Goal: Task Accomplishment & Management: Use online tool/utility

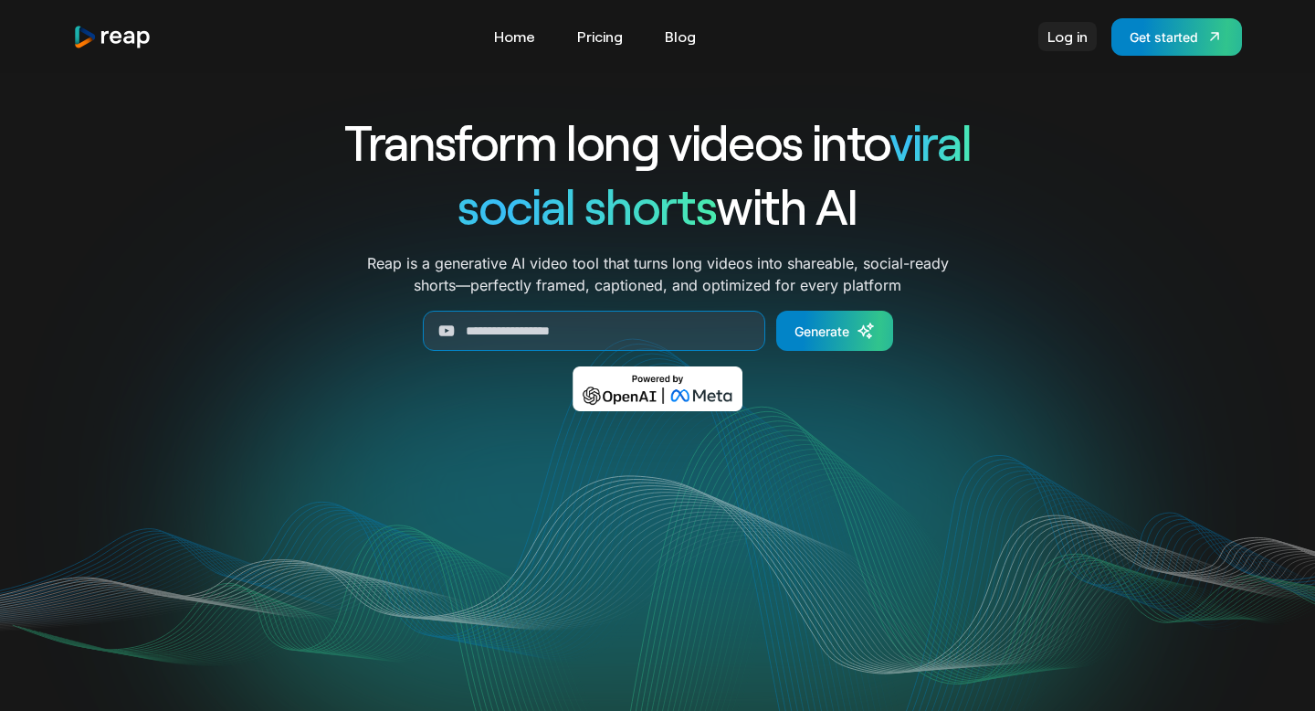
click at [1058, 36] on link "Log in" at bounding box center [1067, 36] width 58 height 29
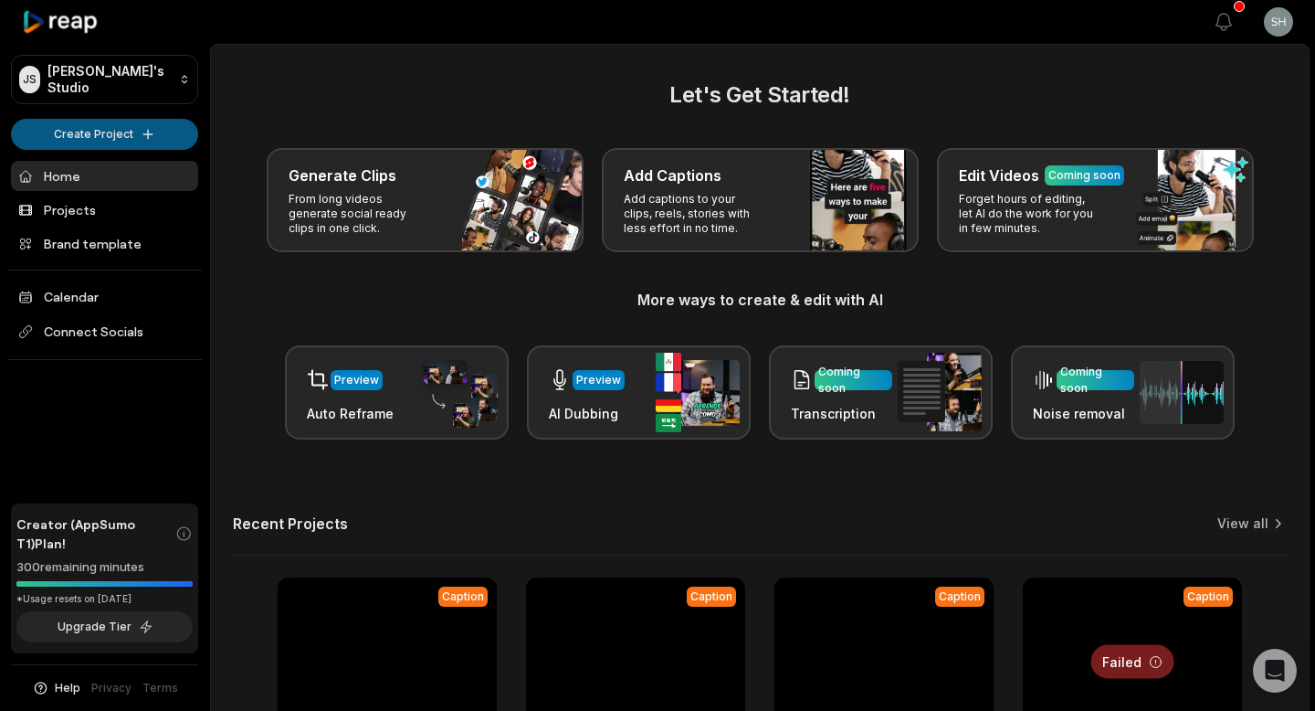
click at [165, 138] on html "JS Julien's Studio Create Project Home Projects Brand template Calendar Connect…" at bounding box center [657, 355] width 1315 height 711
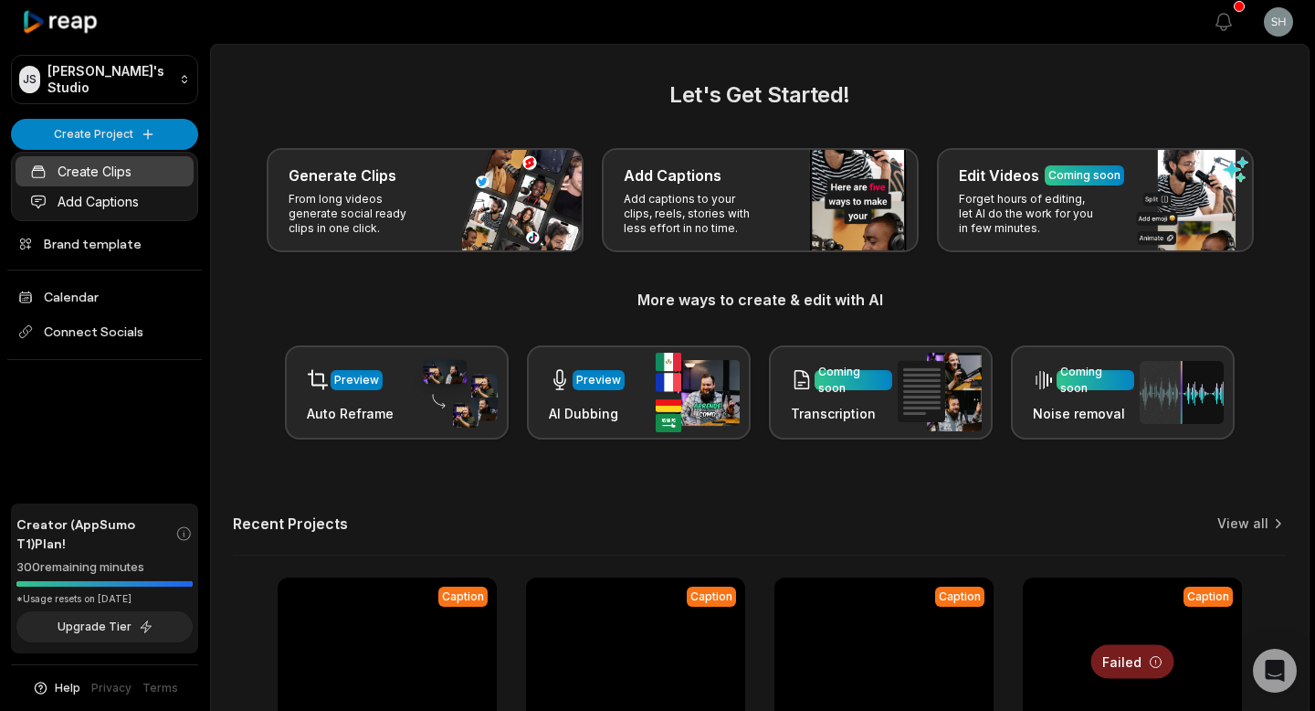
click at [138, 174] on link "Create Clips" at bounding box center [105, 171] width 178 height 30
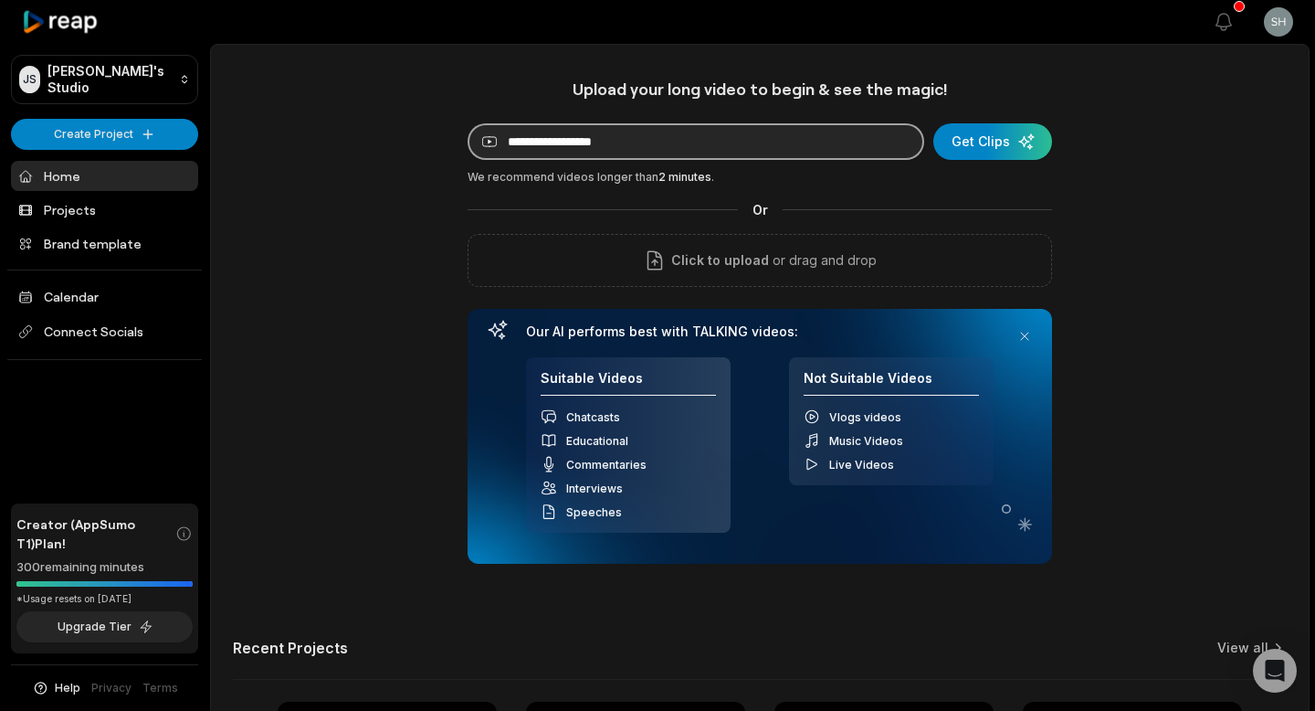
click at [553, 151] on input at bounding box center [696, 141] width 457 height 37
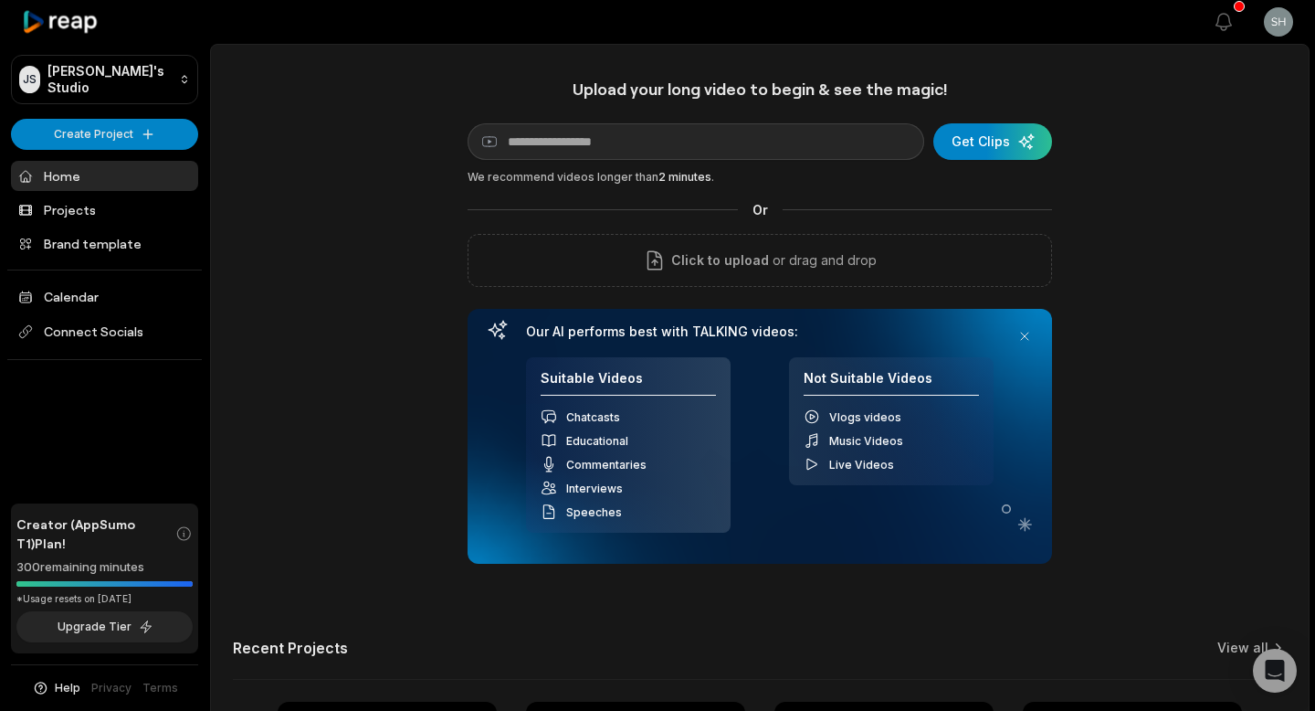
click at [417, 100] on div "Upload your long video to begin & see the magic! YouTube link Get Clips We reco…" at bounding box center [760, 510] width 1098 height 862
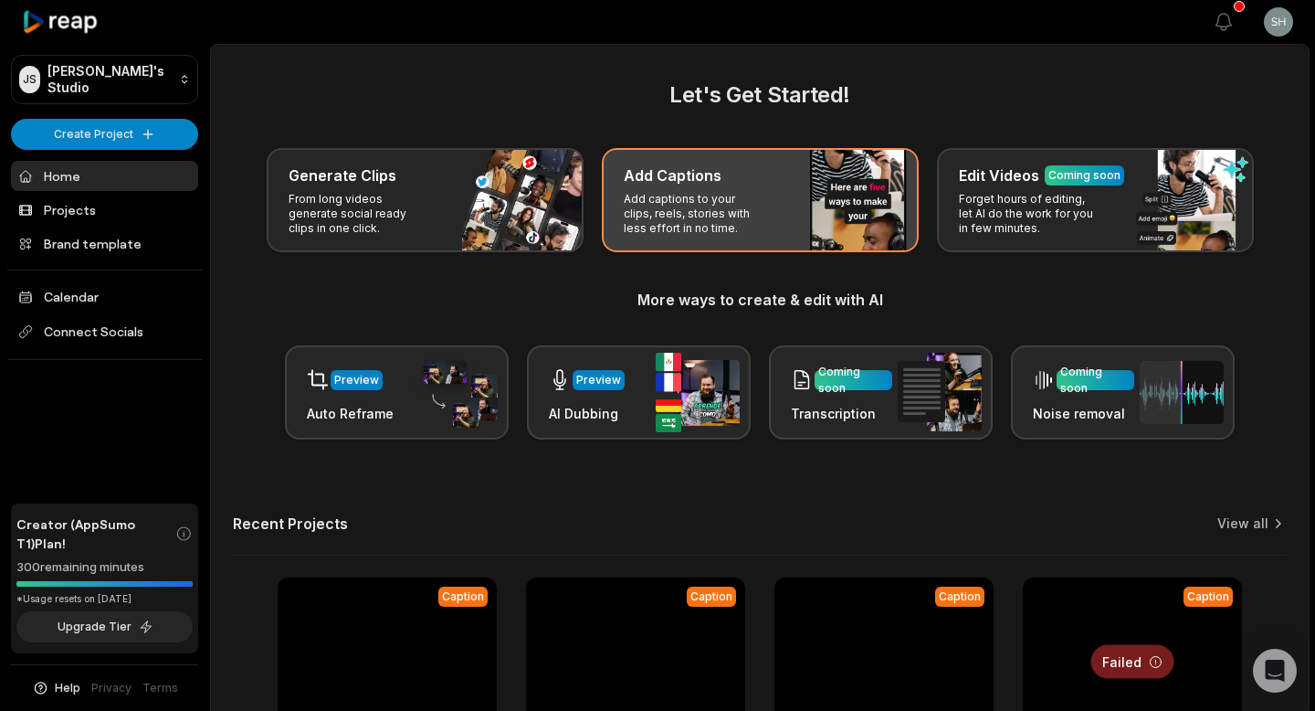
click at [712, 209] on p "Add captions to your clips, reels, stories with less effort in no time." at bounding box center [695, 214] width 142 height 44
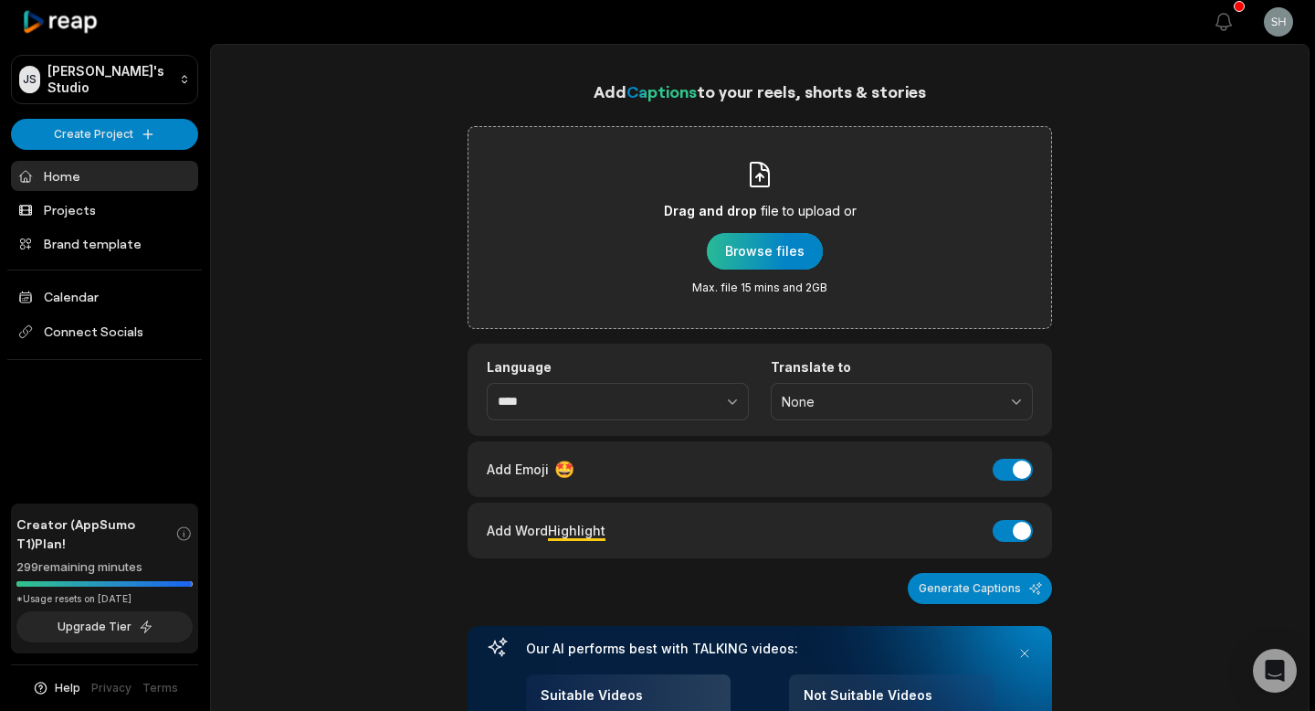
click at [757, 254] on div "button" at bounding box center [765, 251] width 116 height 37
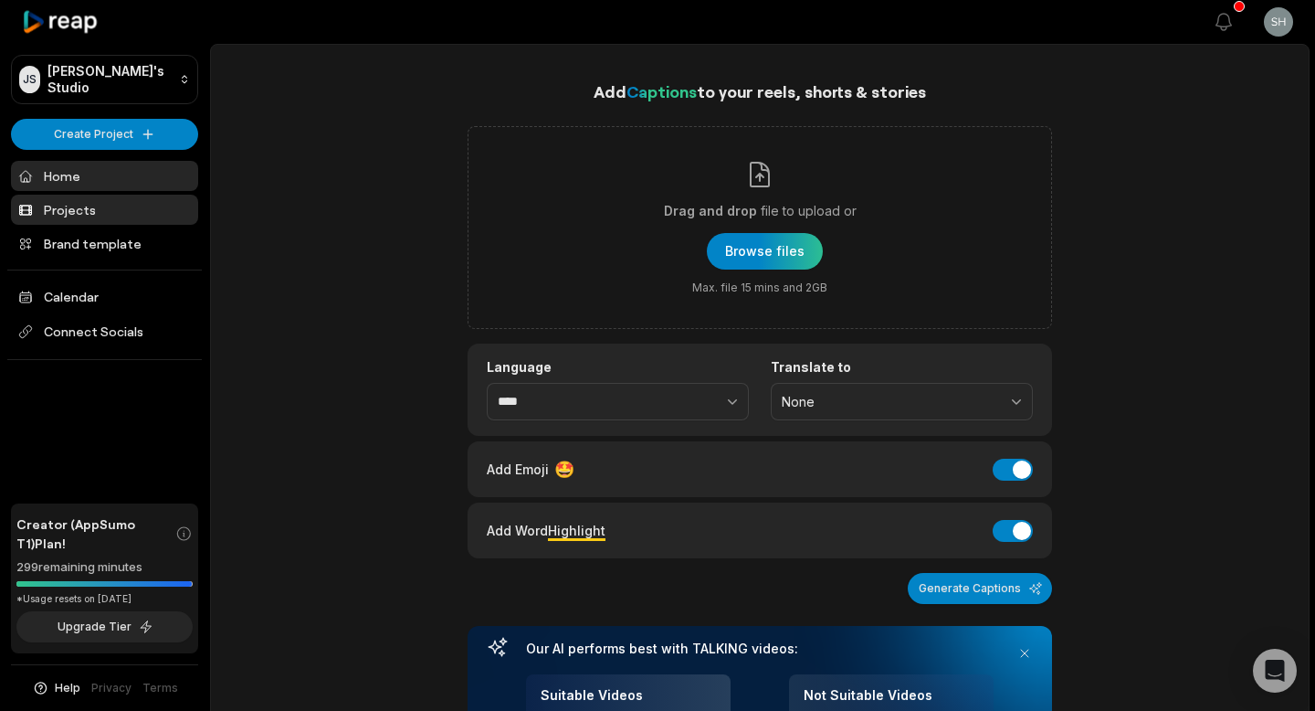
click at [91, 212] on link "Projects" at bounding box center [104, 210] width 187 height 30
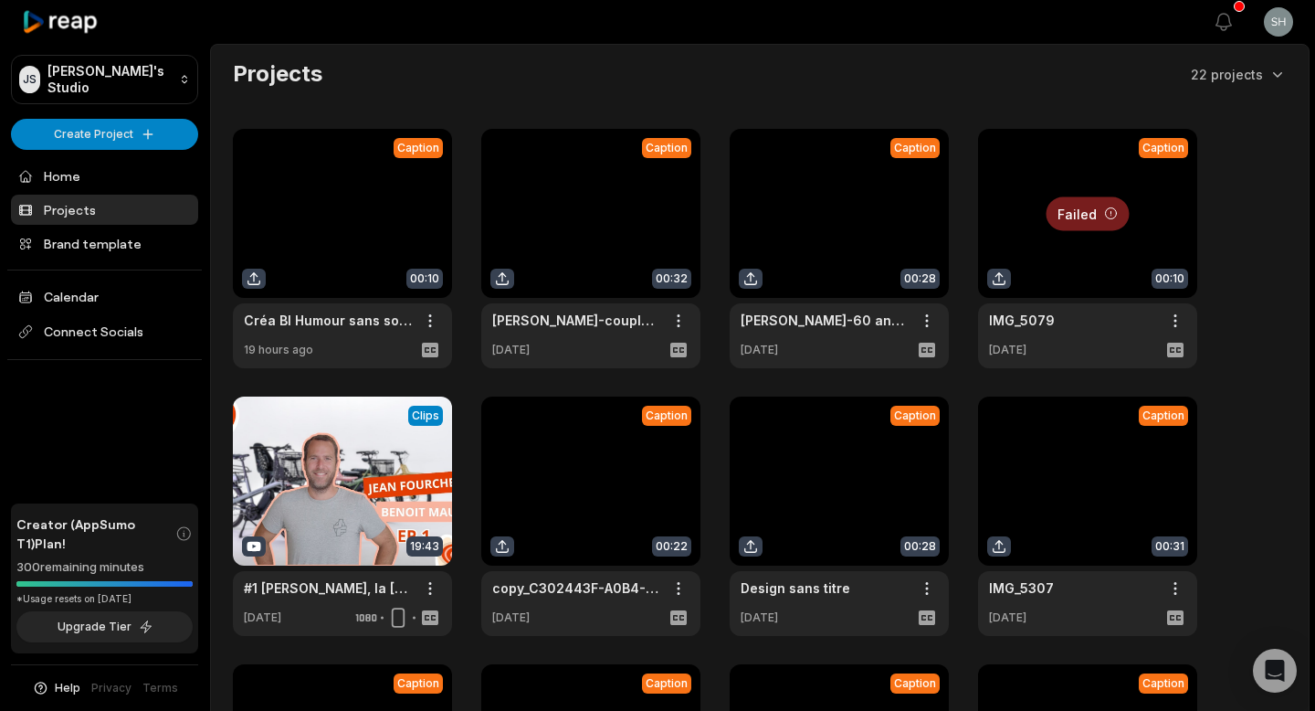
click at [349, 192] on link at bounding box center [342, 248] width 219 height 239
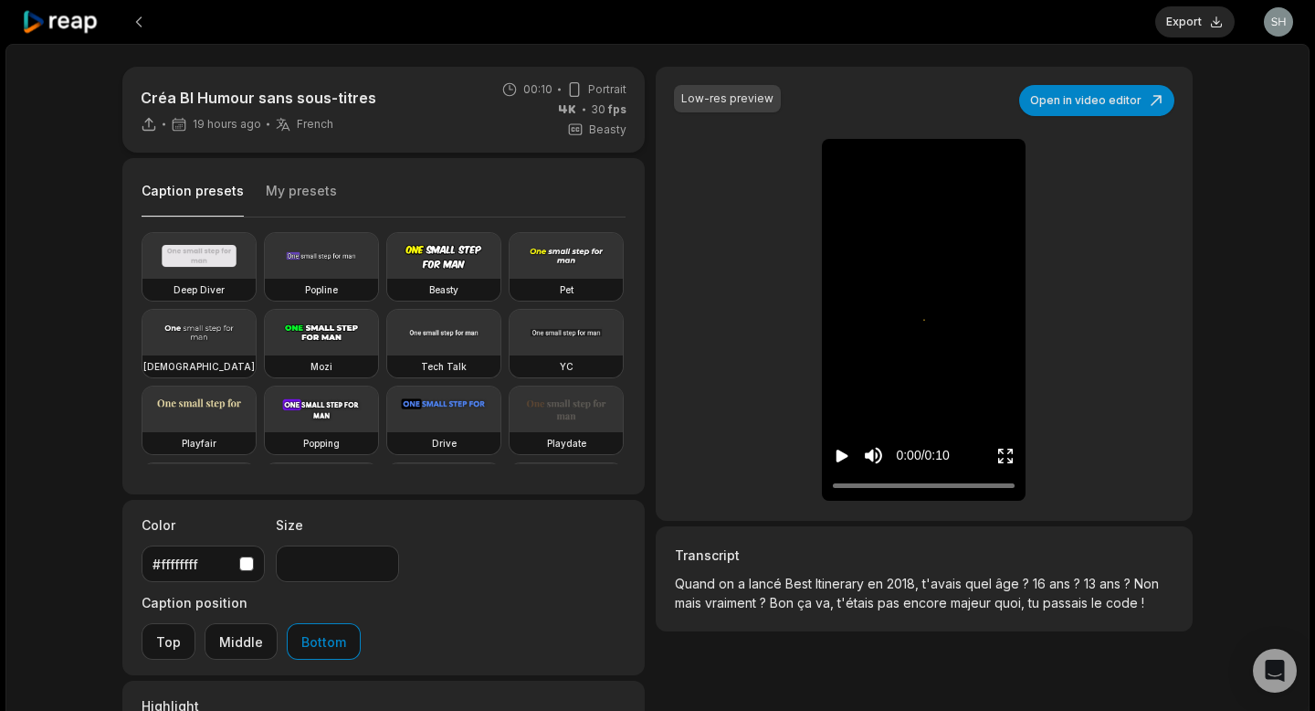
click at [47, 124] on div "Créa BI Humour sans sous-titres 19 hours ago French fr 00:10 Portrait 30 fps B…" at bounding box center [657, 541] width 1304 height 994
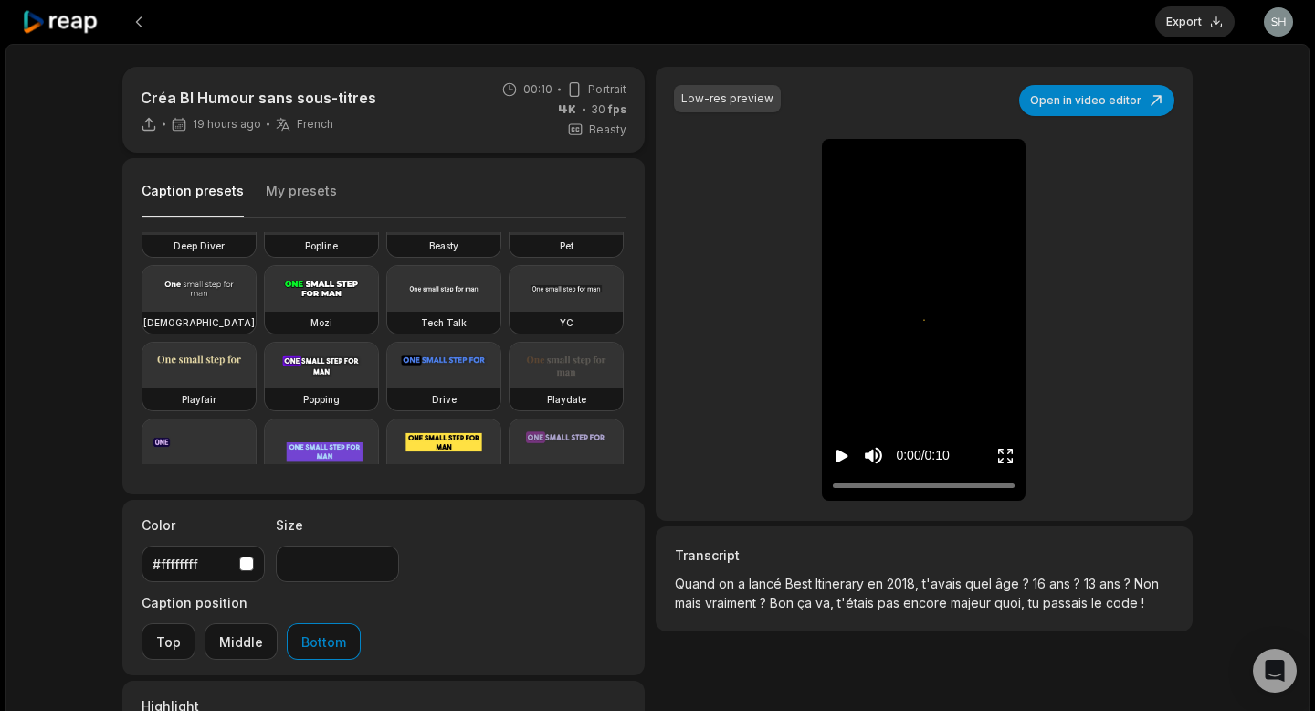
scroll to position [43, 0]
click at [193, 286] on video at bounding box center [198, 290] width 113 height 46
type input "**"
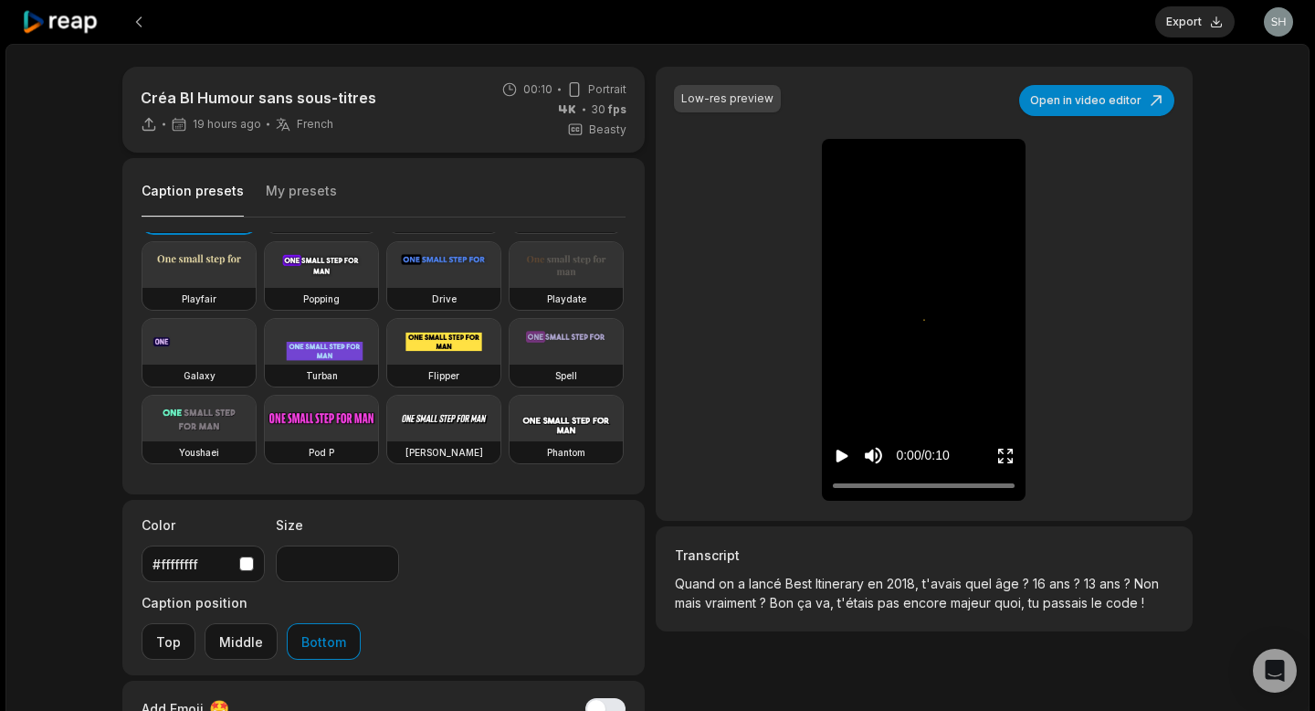
scroll to position [102, 0]
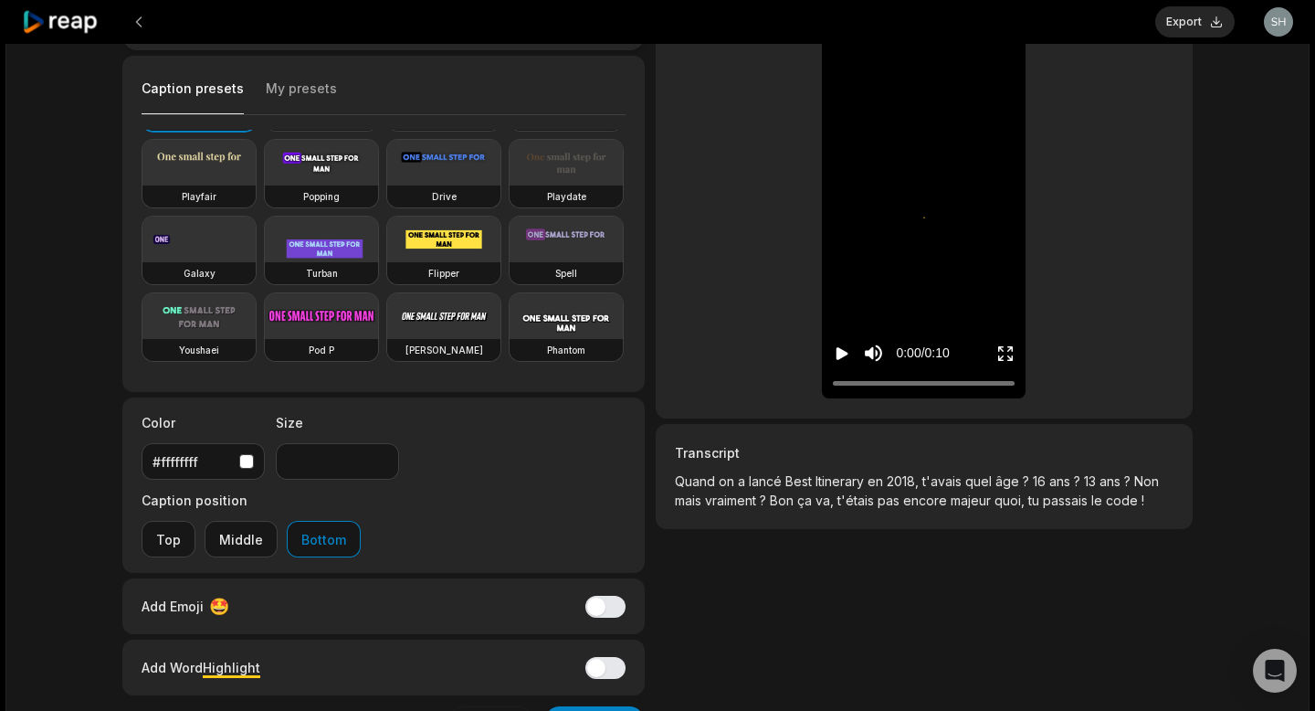
click at [248, 459] on div "button" at bounding box center [246, 461] width 15 height 15
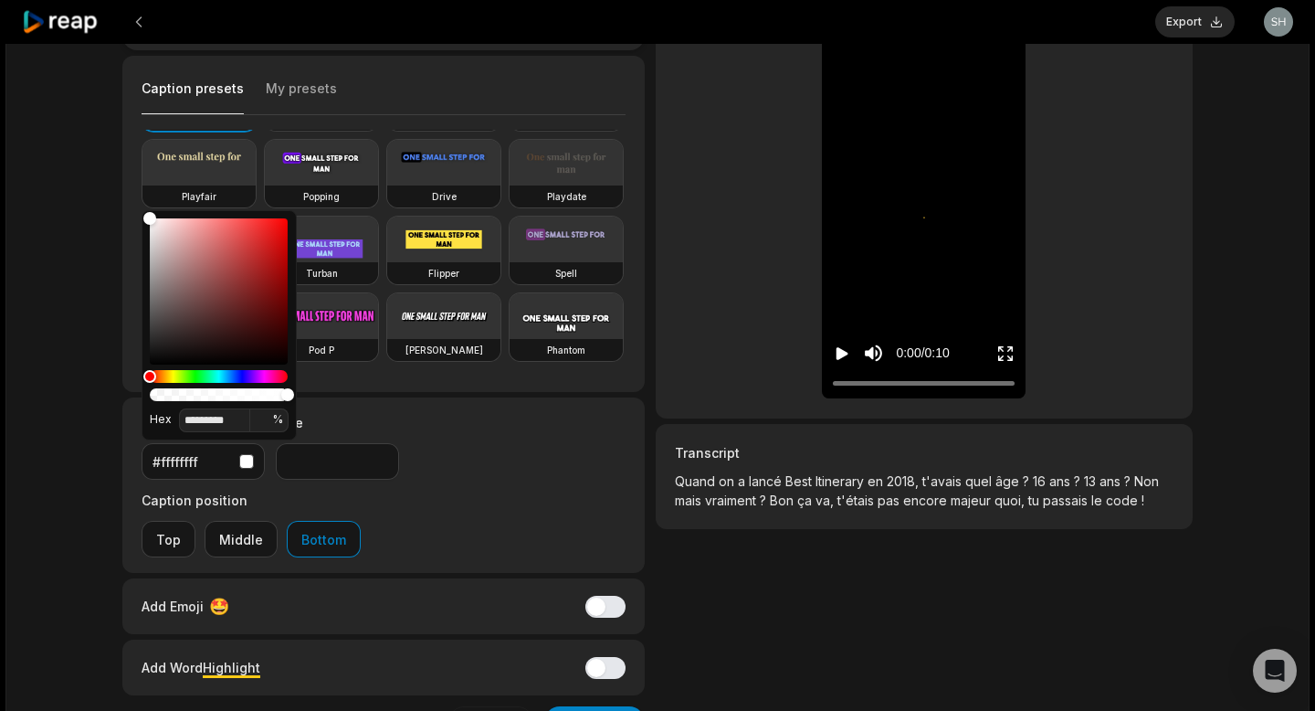
click at [848, 351] on icon "Play video" at bounding box center [842, 353] width 18 height 18
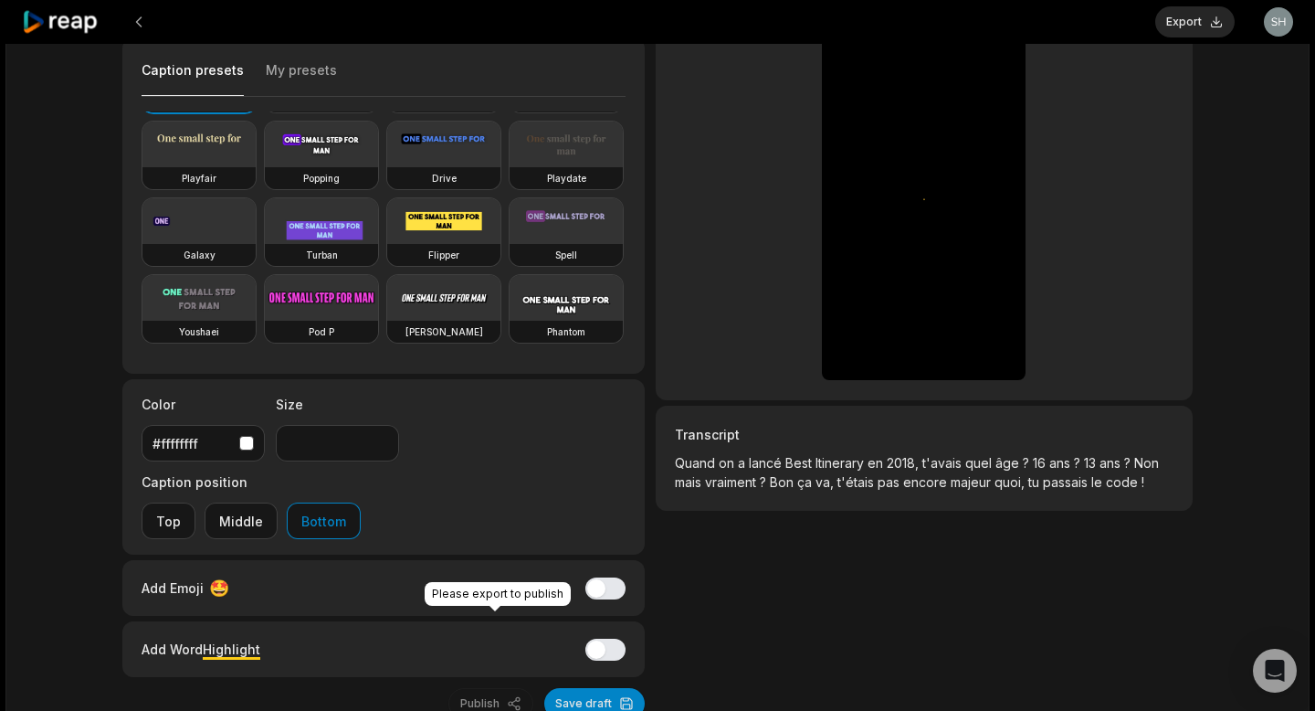
scroll to position [138, 0]
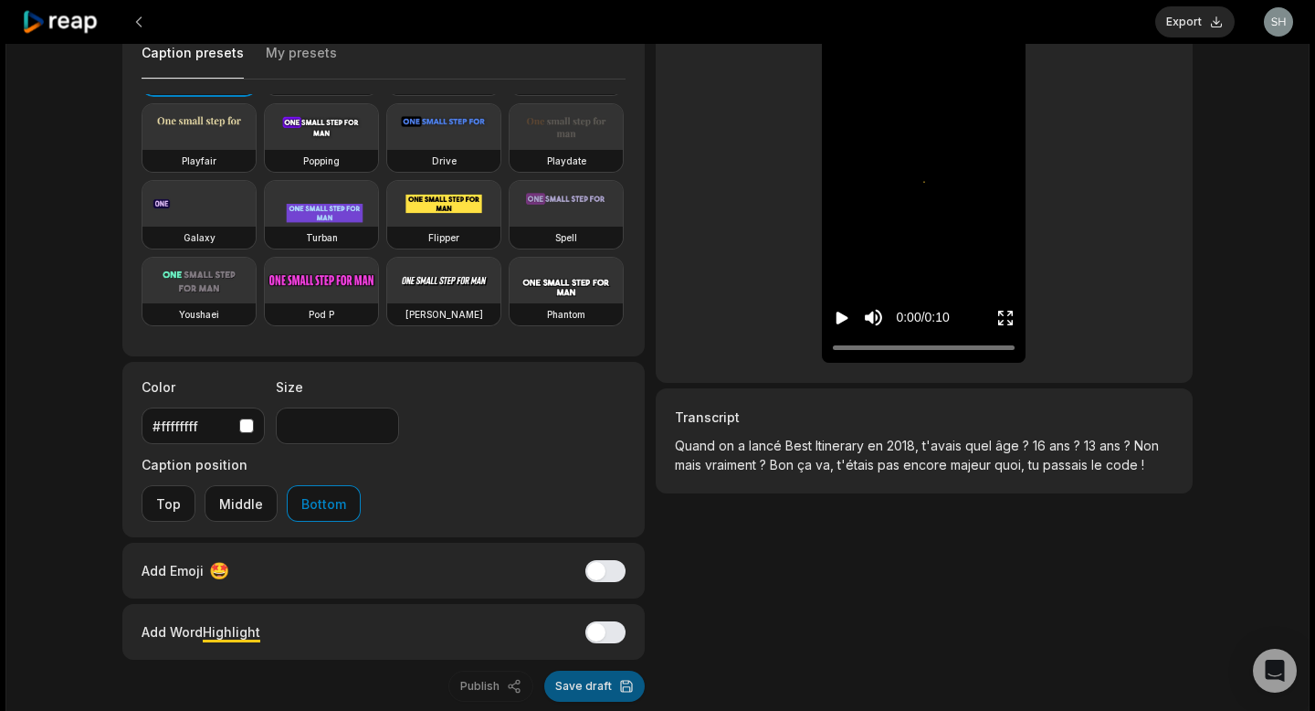
click at [587, 670] on button "Save draft" at bounding box center [594, 685] width 100 height 31
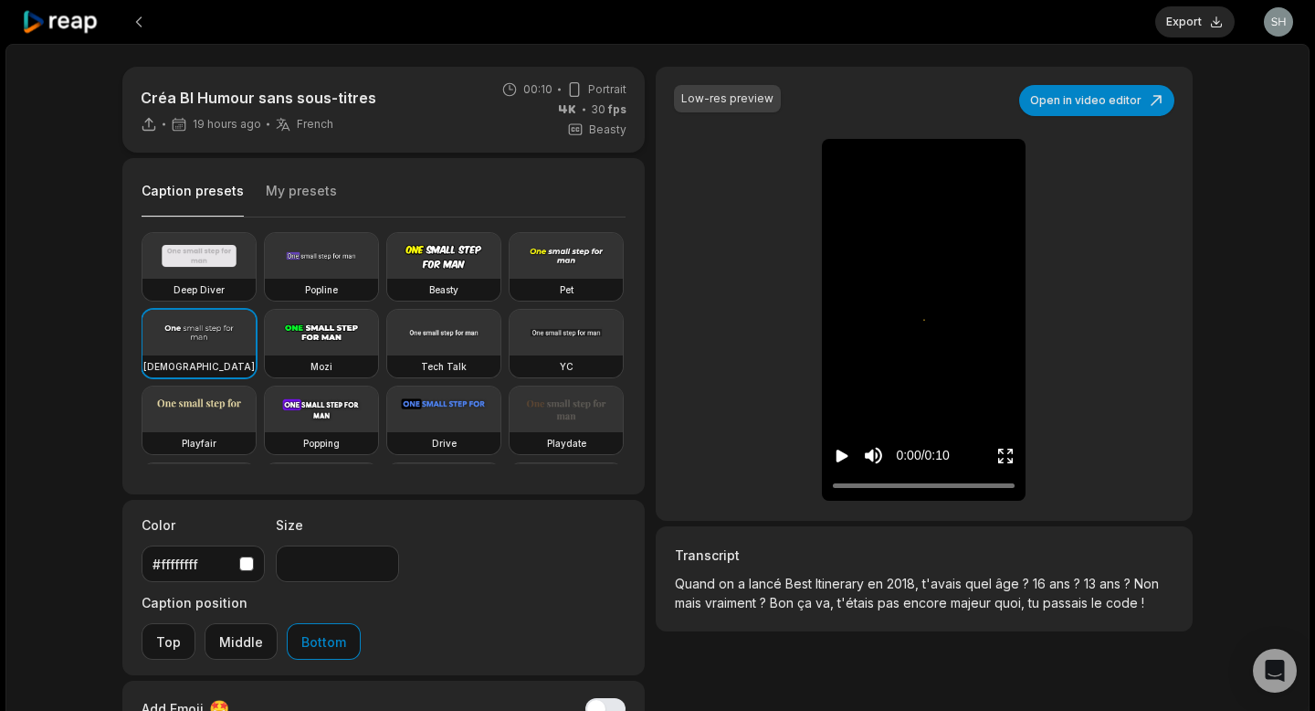
click at [838, 459] on icon "Play video" at bounding box center [843, 455] width 12 height 13
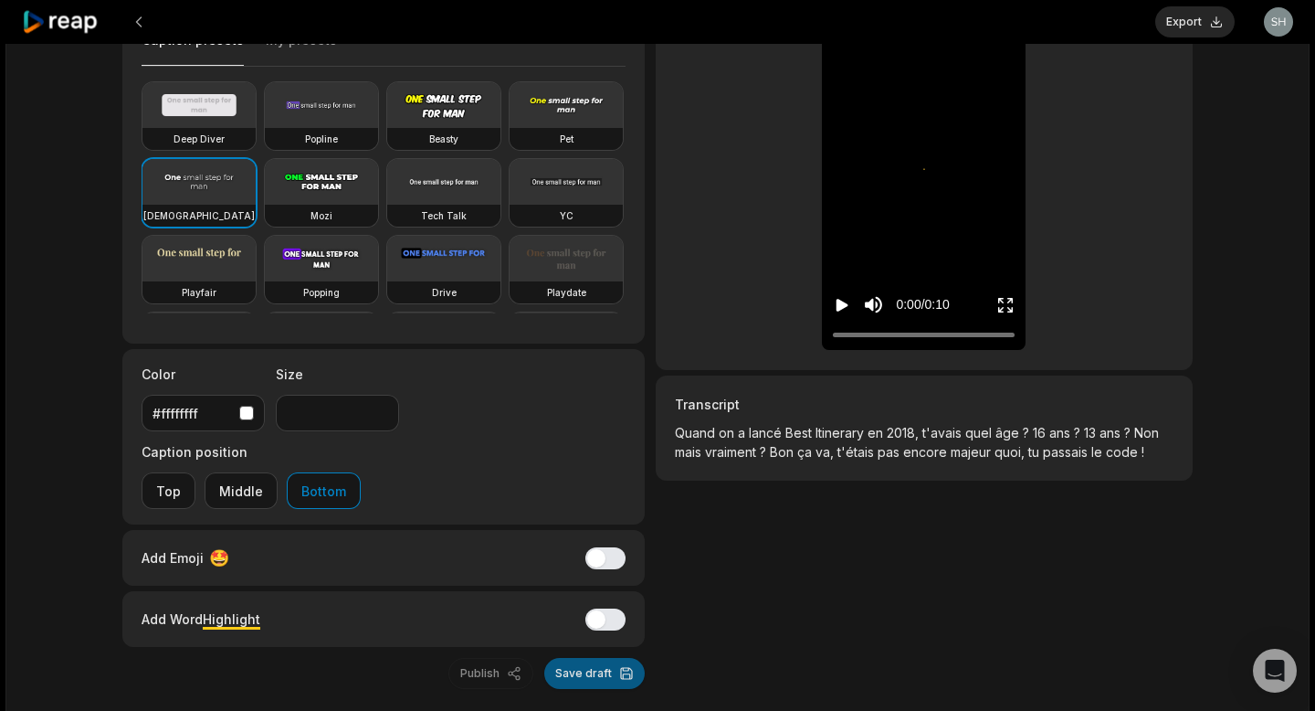
click at [596, 658] on button "Save draft" at bounding box center [594, 673] width 100 height 31
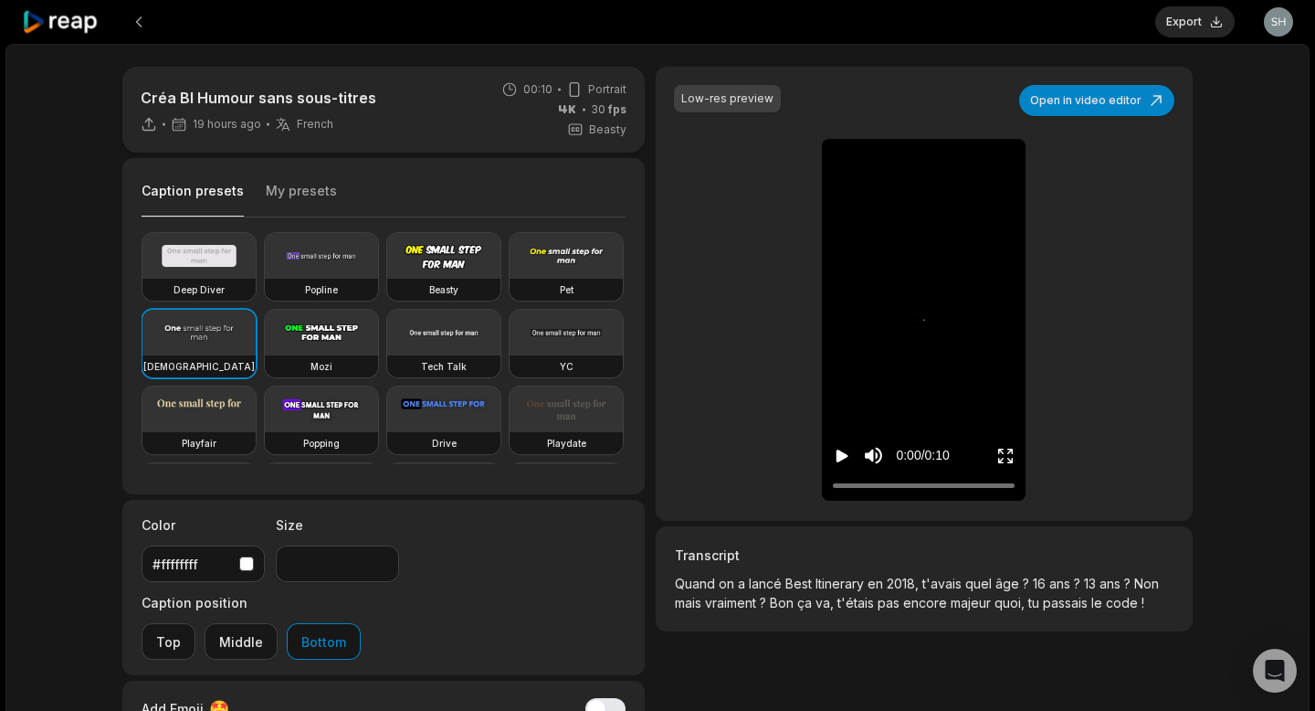
click at [837, 447] on icon "Play video" at bounding box center [842, 456] width 18 height 18
click at [1049, 93] on button "Open in video editor" at bounding box center [1096, 100] width 155 height 31
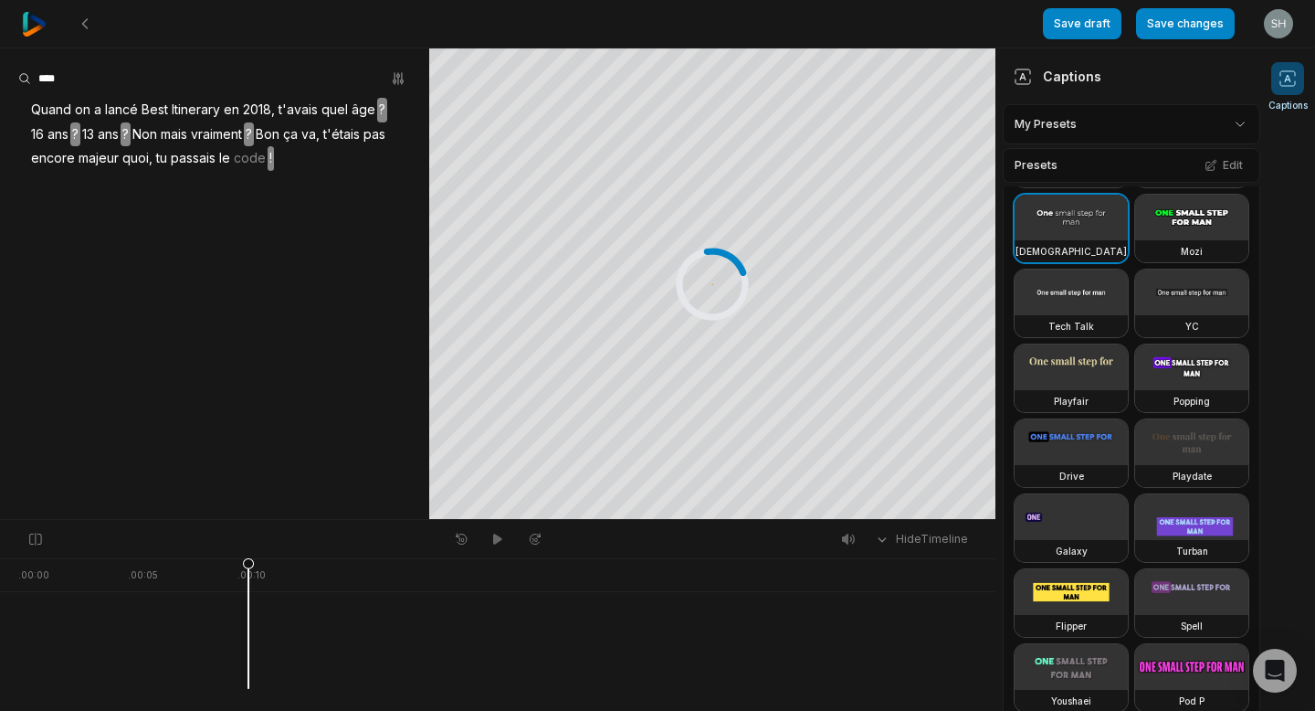
scroll to position [155, 0]
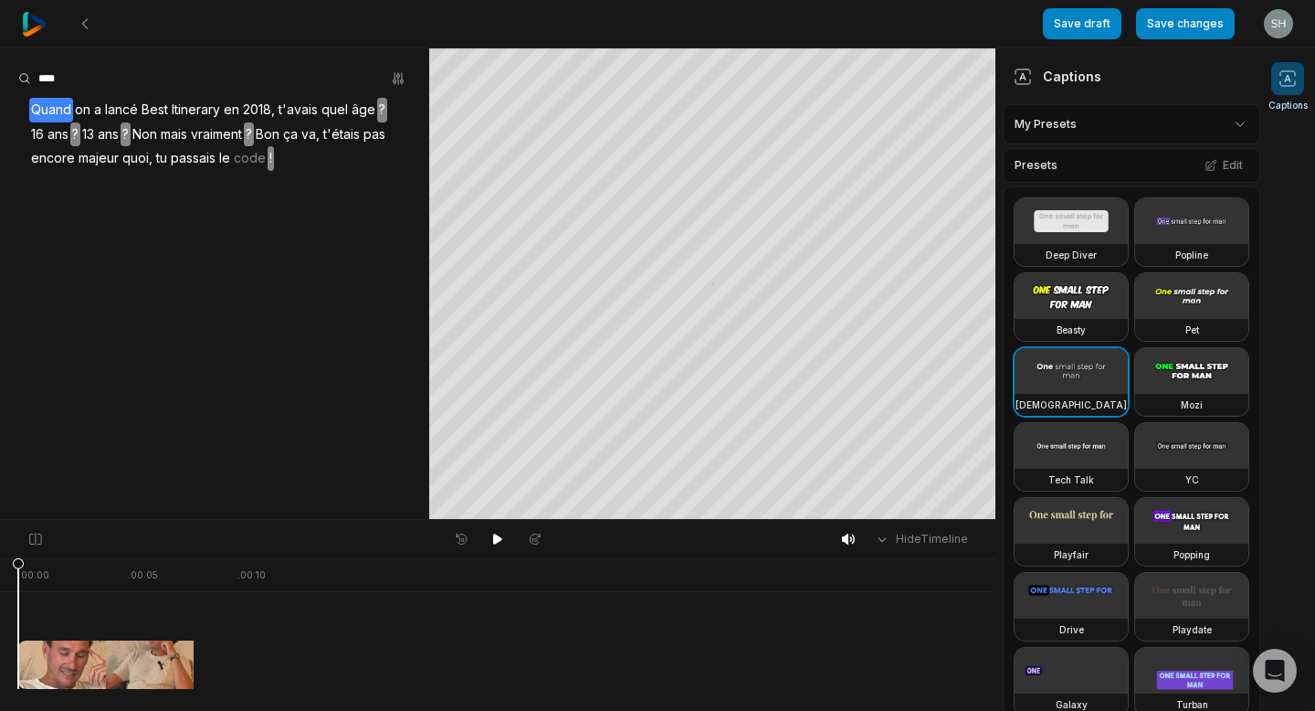
click at [497, 534] on icon at bounding box center [497, 539] width 15 height 15
click at [497, 543] on icon at bounding box center [497, 539] width 15 height 15
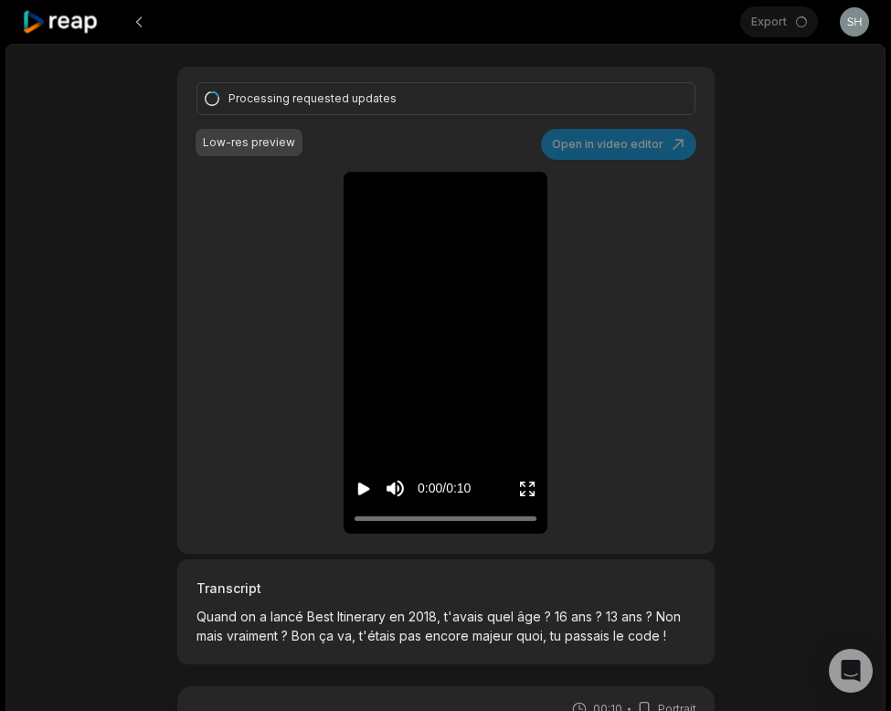
scroll to position [151, 0]
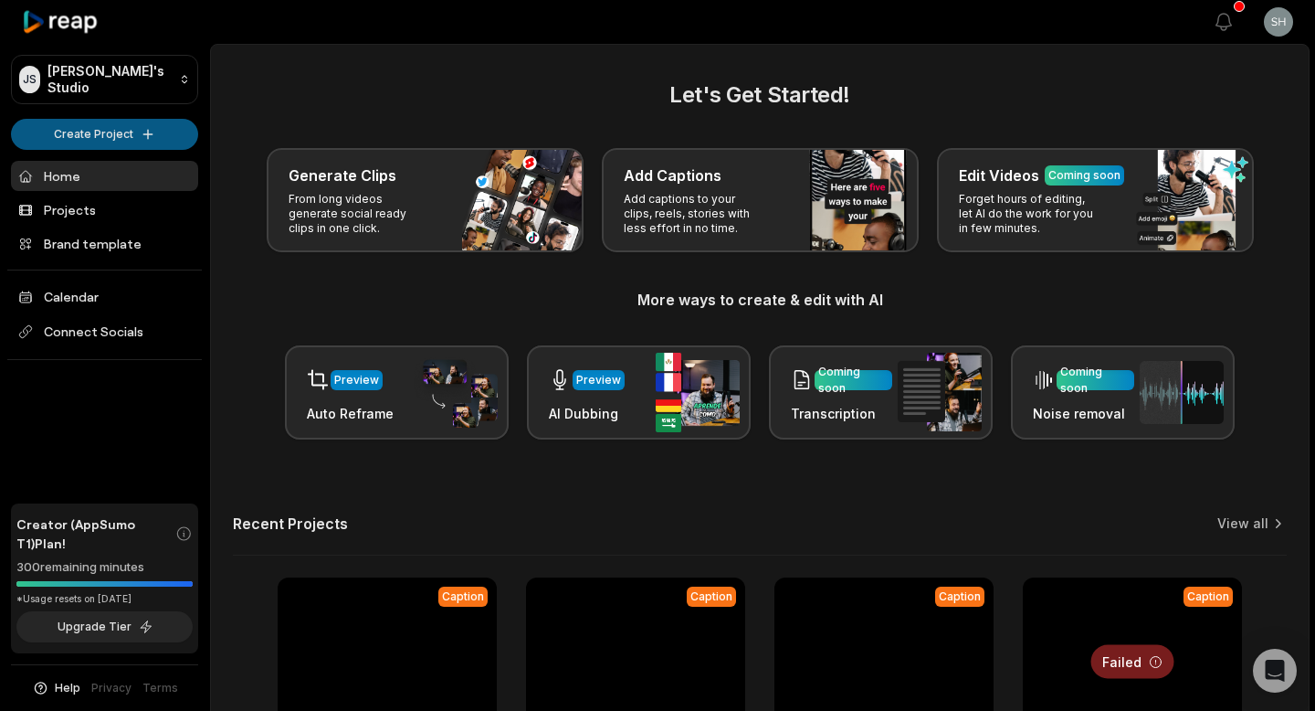
click at [123, 122] on html "[PERSON_NAME] Studio Create Project Home Projects Brand template Calendar Conne…" at bounding box center [657, 355] width 1315 height 711
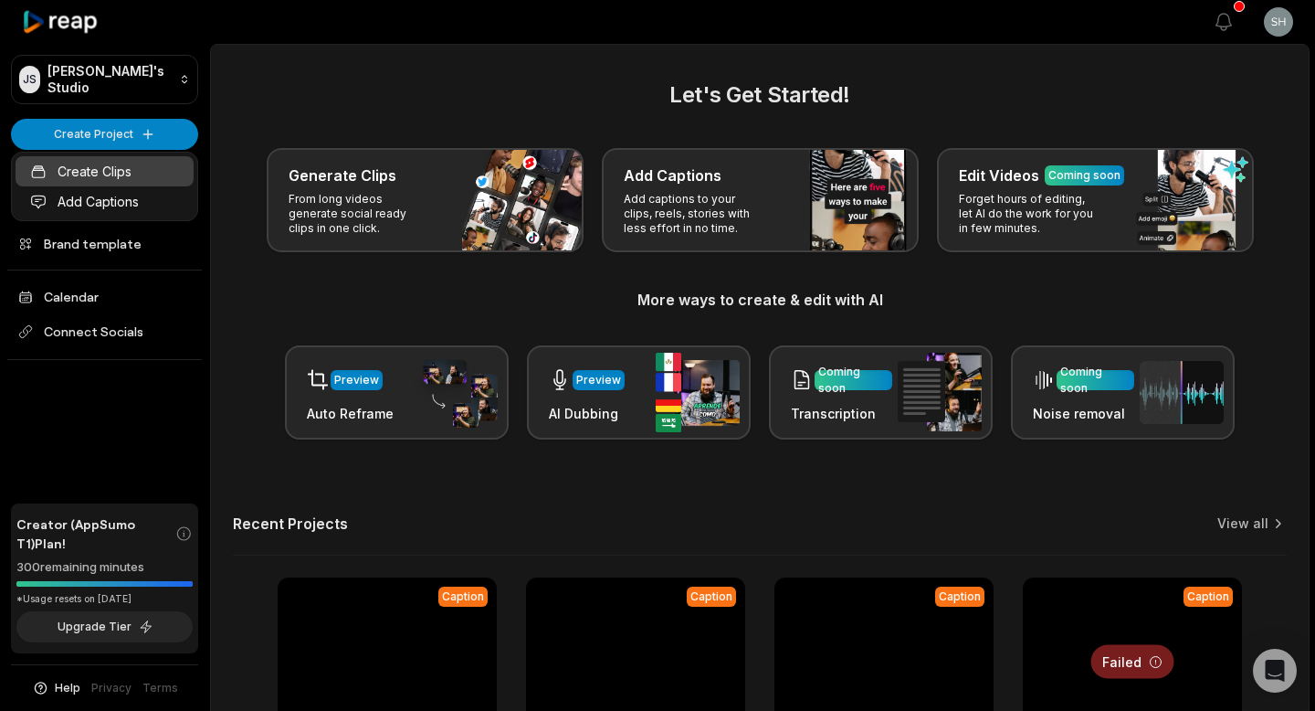
click at [120, 175] on link "Create Clips" at bounding box center [105, 171] width 178 height 30
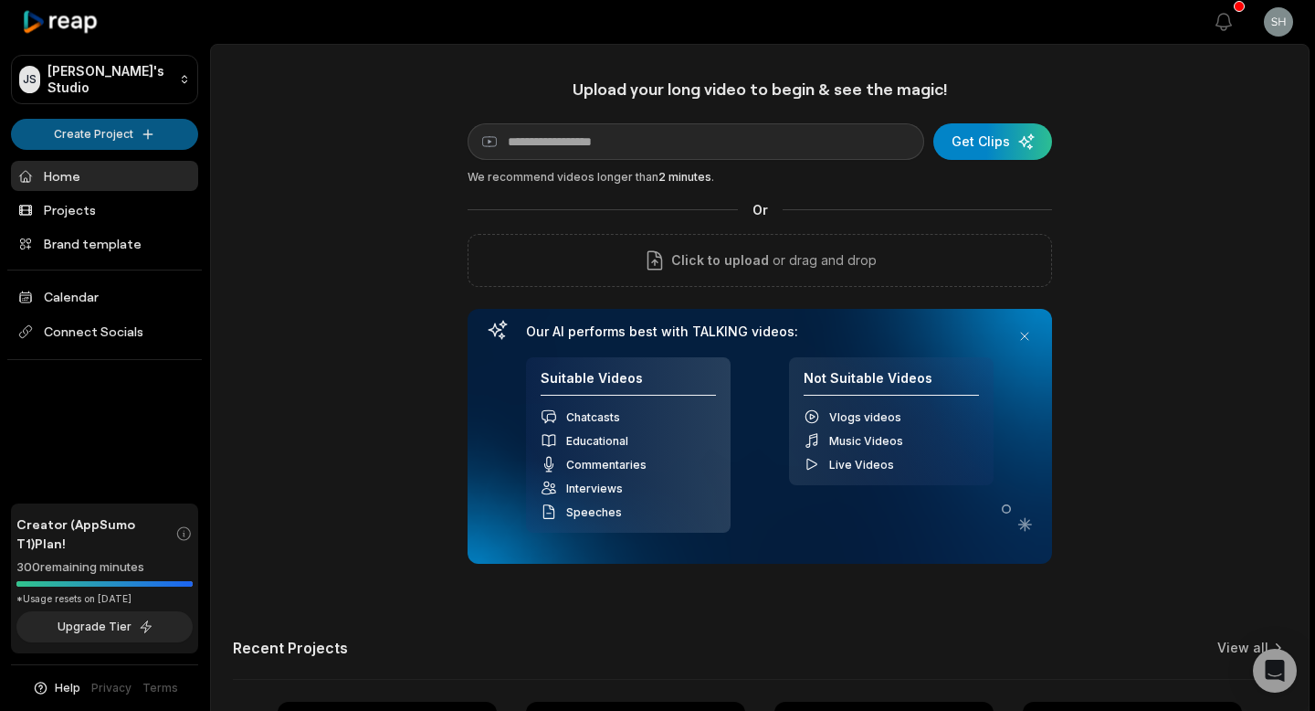
click at [111, 137] on html "JS Julien's Studio Create Project Home Projects Brand template Calendar Connect…" at bounding box center [657, 355] width 1315 height 711
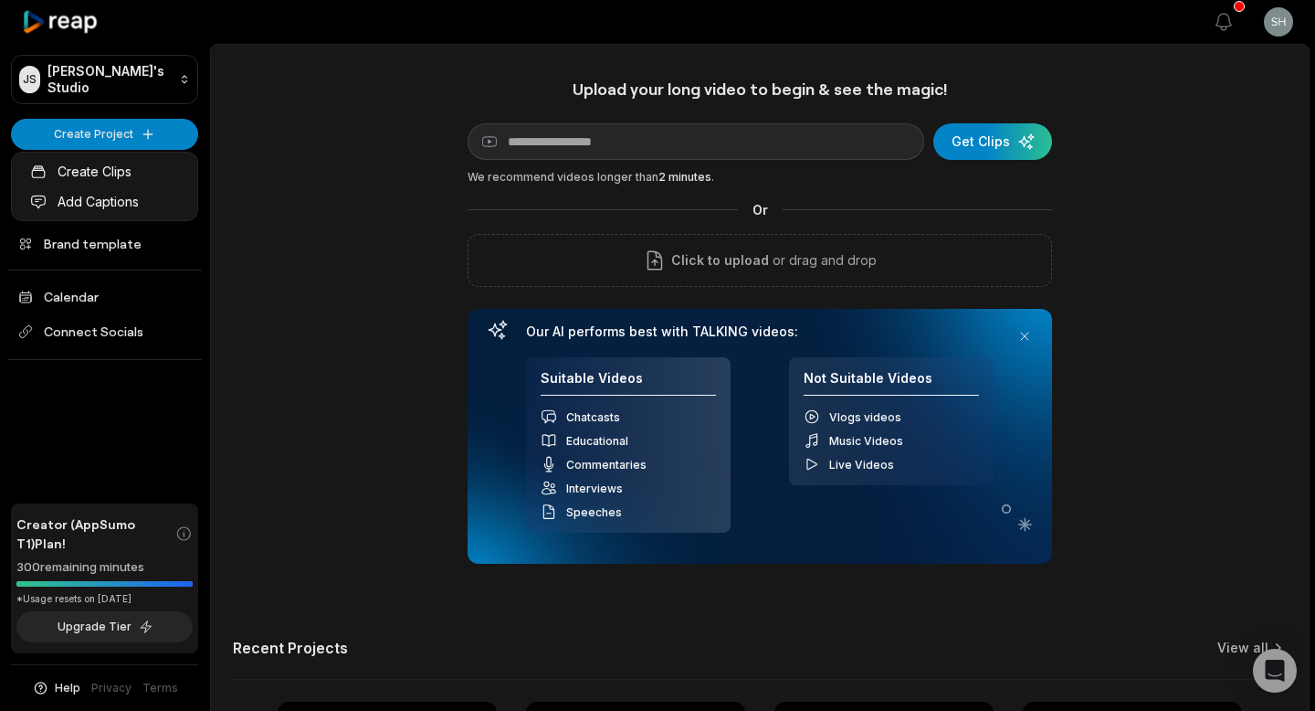
click at [789, 255] on html "JS Julien's Studio Create Project Home Projects Brand template Calendar Connect…" at bounding box center [657, 355] width 1315 height 711
click at [789, 255] on p "or drag and drop" at bounding box center [823, 260] width 108 height 22
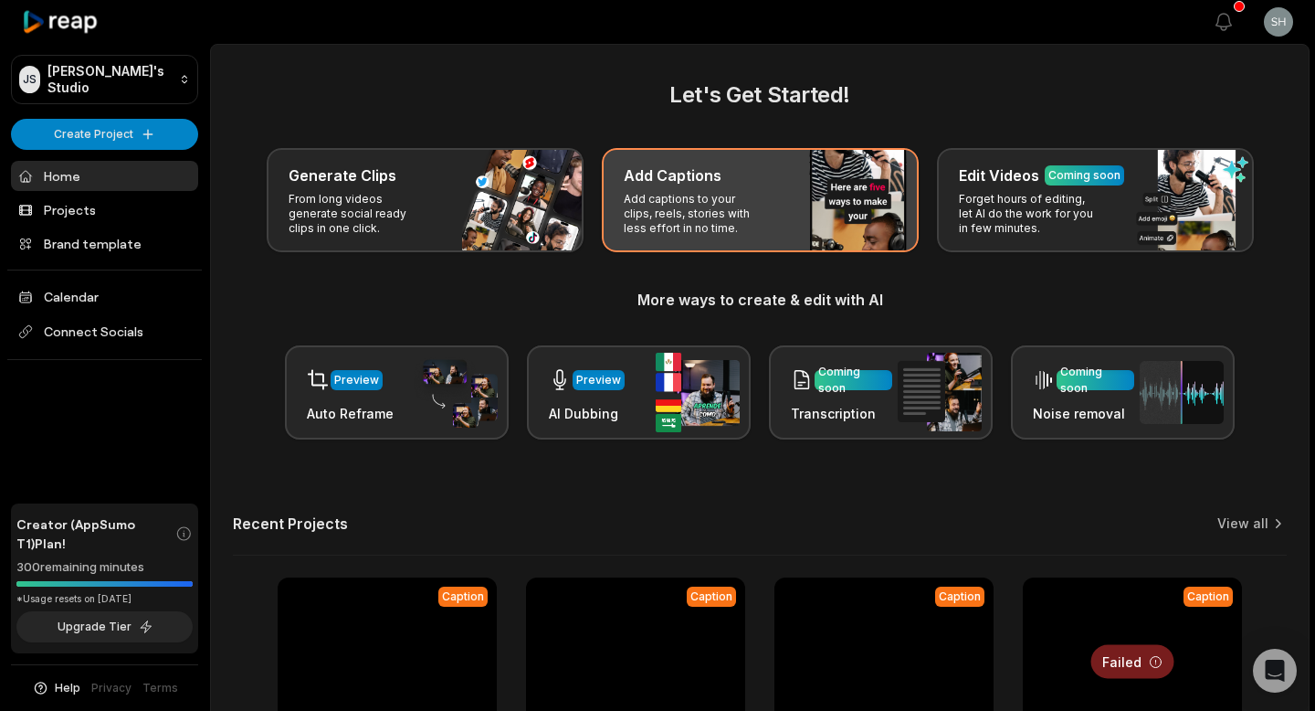
click at [633, 199] on p "Add captions to your clips, reels, stories with less effort in no time." at bounding box center [695, 214] width 142 height 44
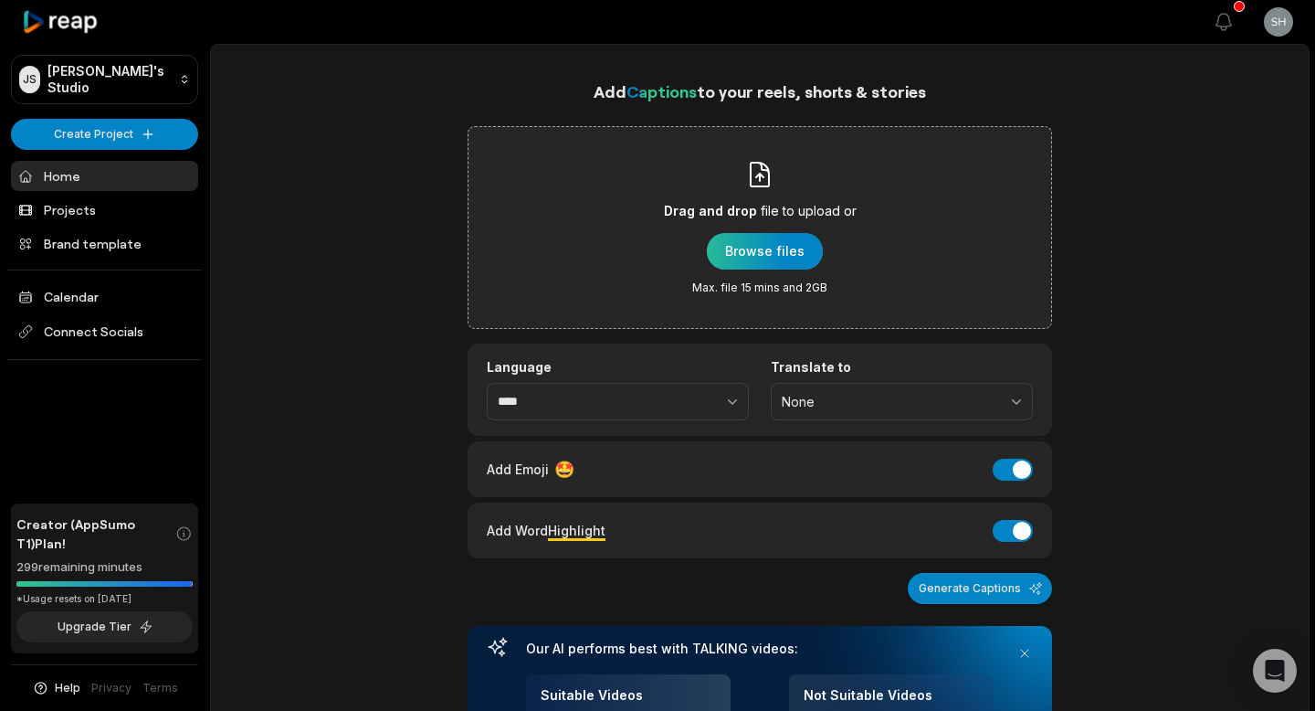
click at [755, 252] on div "button" at bounding box center [765, 251] width 116 height 37
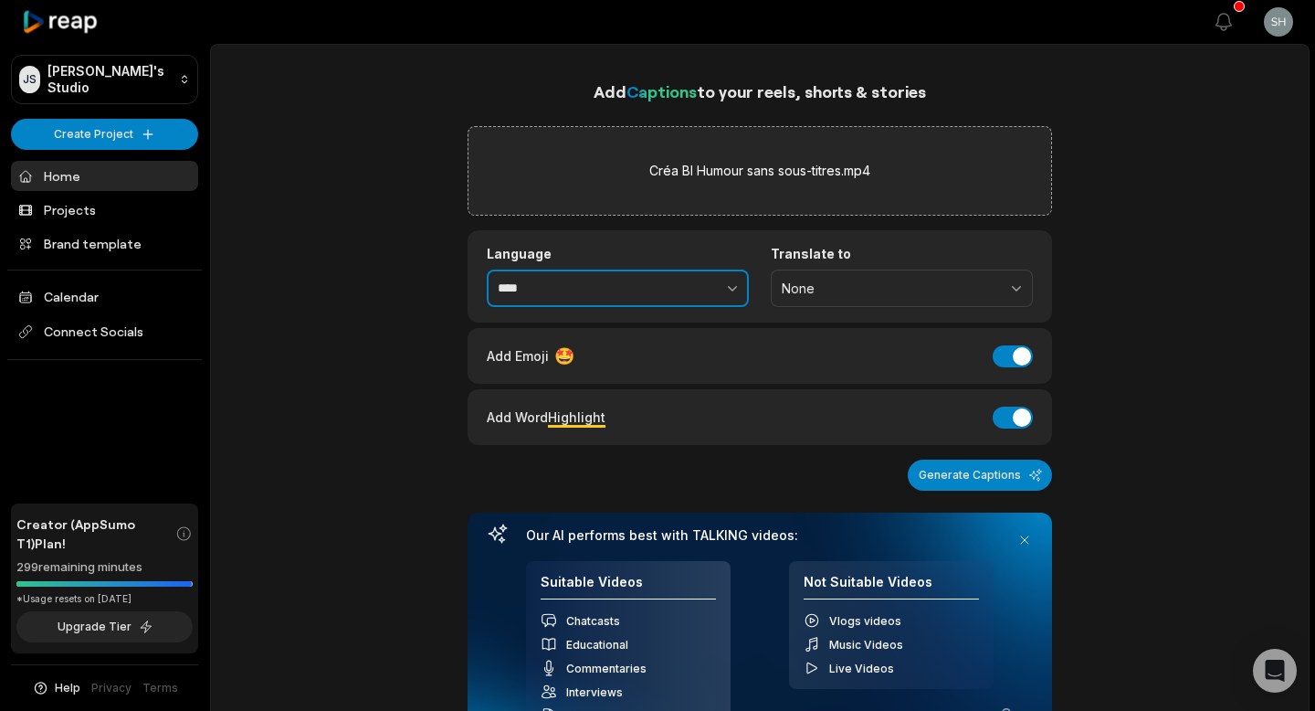
click at [736, 279] on icon "button" at bounding box center [732, 288] width 18 height 18
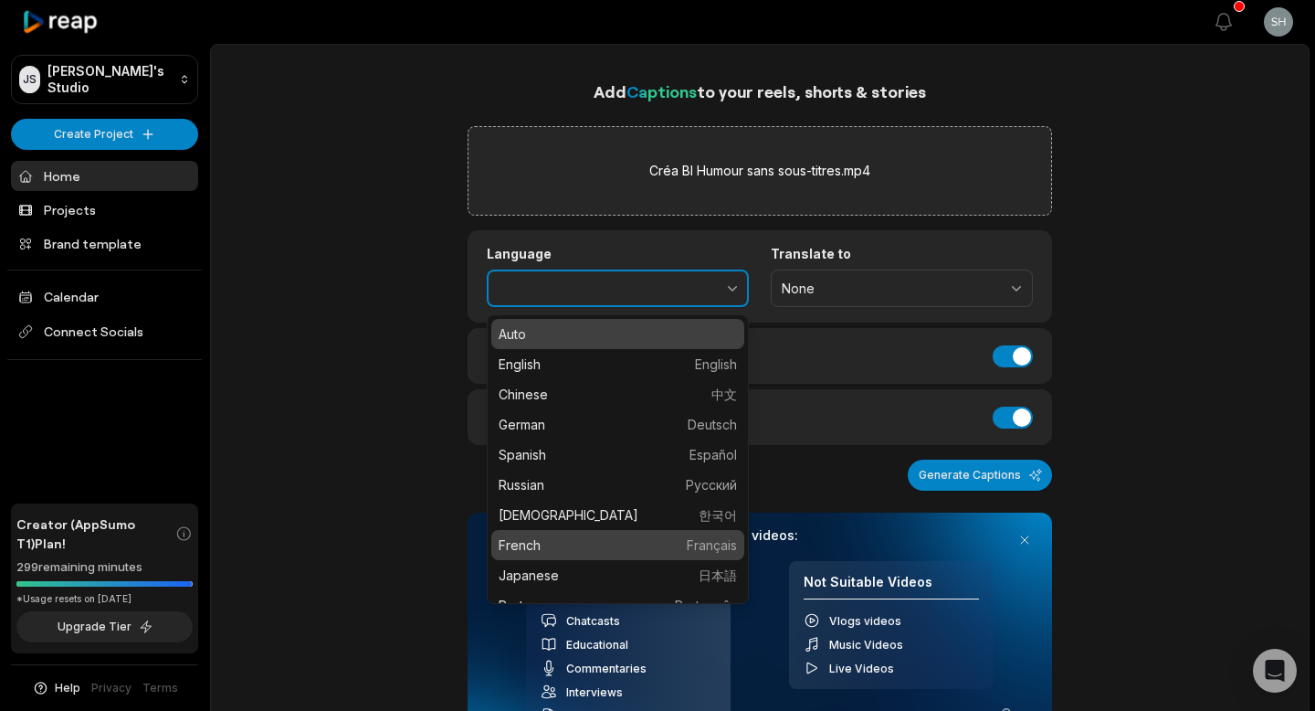
type input "******"
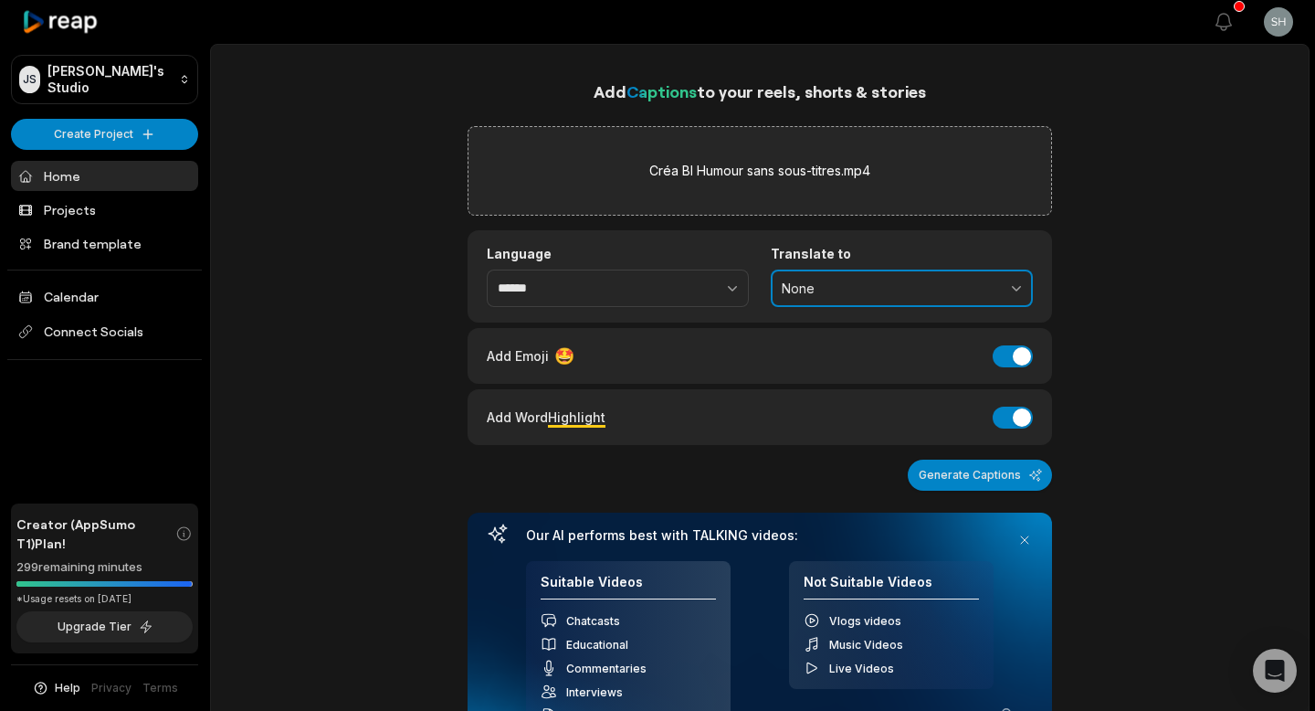
click at [846, 294] on span "None" at bounding box center [889, 288] width 215 height 16
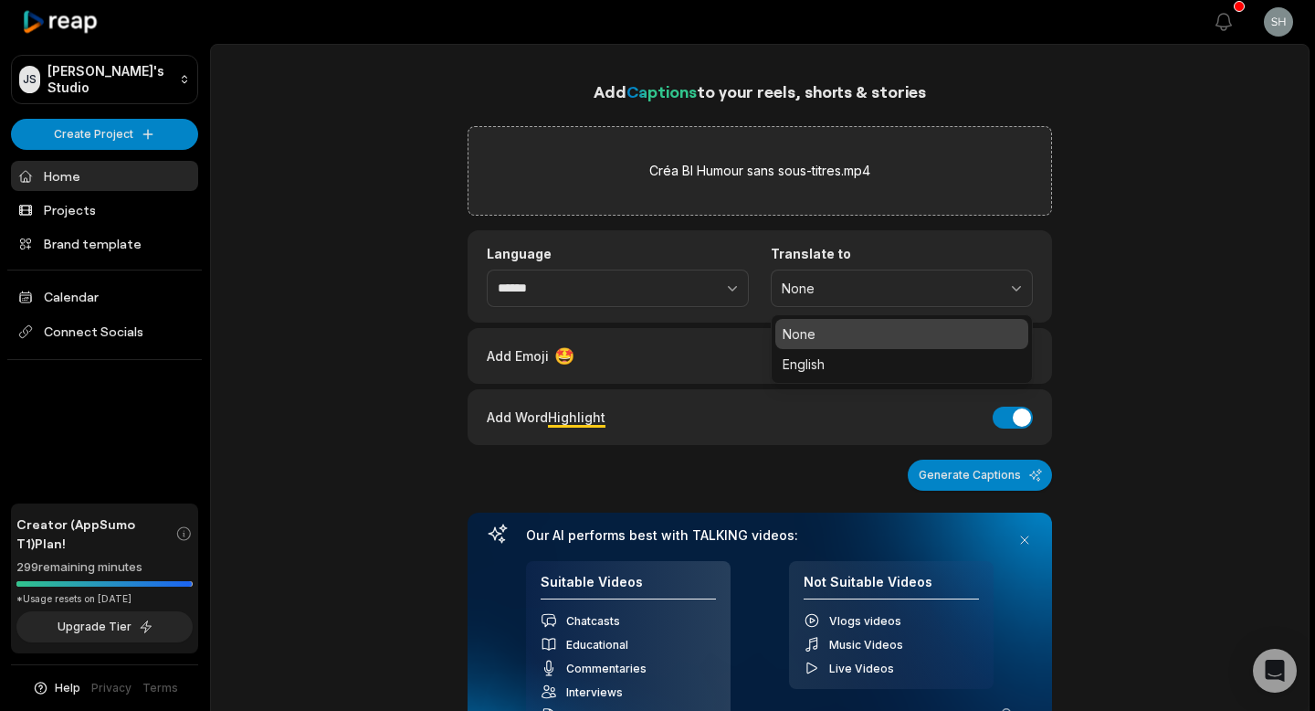
click at [836, 332] on p "None" at bounding box center [902, 333] width 238 height 19
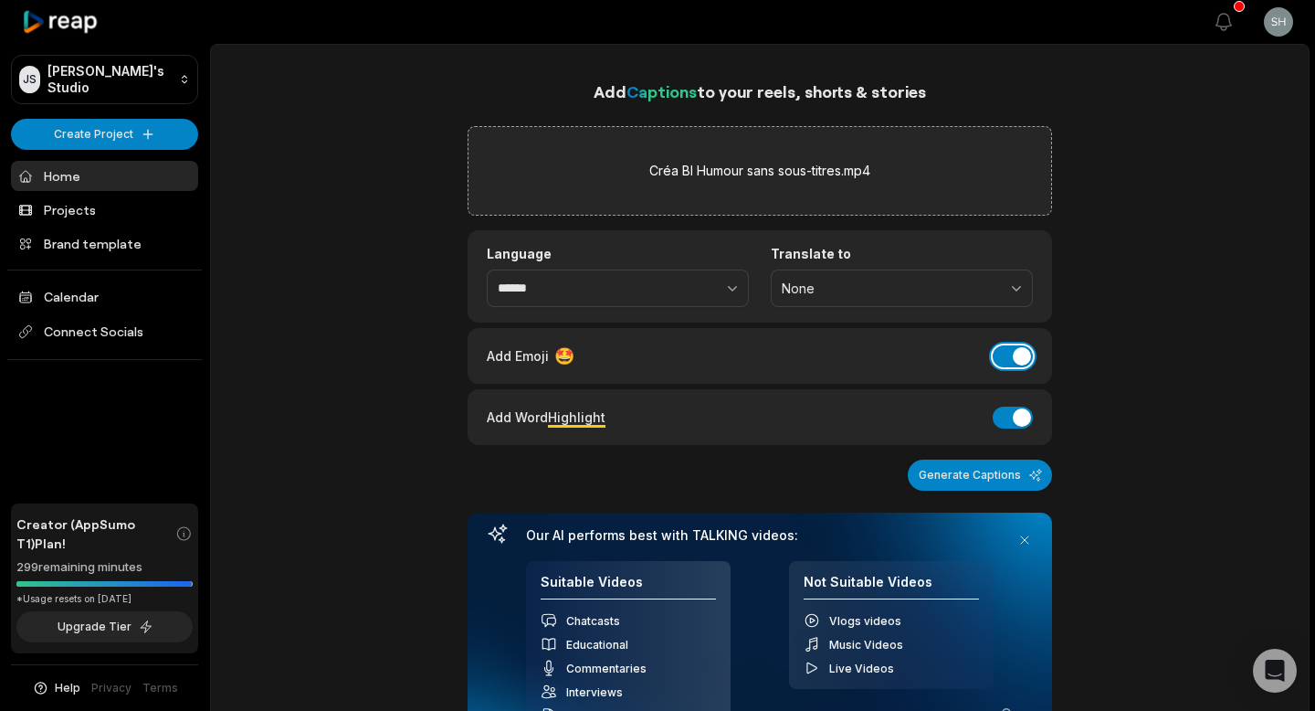
click at [1007, 355] on button "Add Emoji" at bounding box center [1013, 356] width 40 height 22
click at [1009, 413] on button "Add Word Highlight" at bounding box center [1013, 417] width 40 height 22
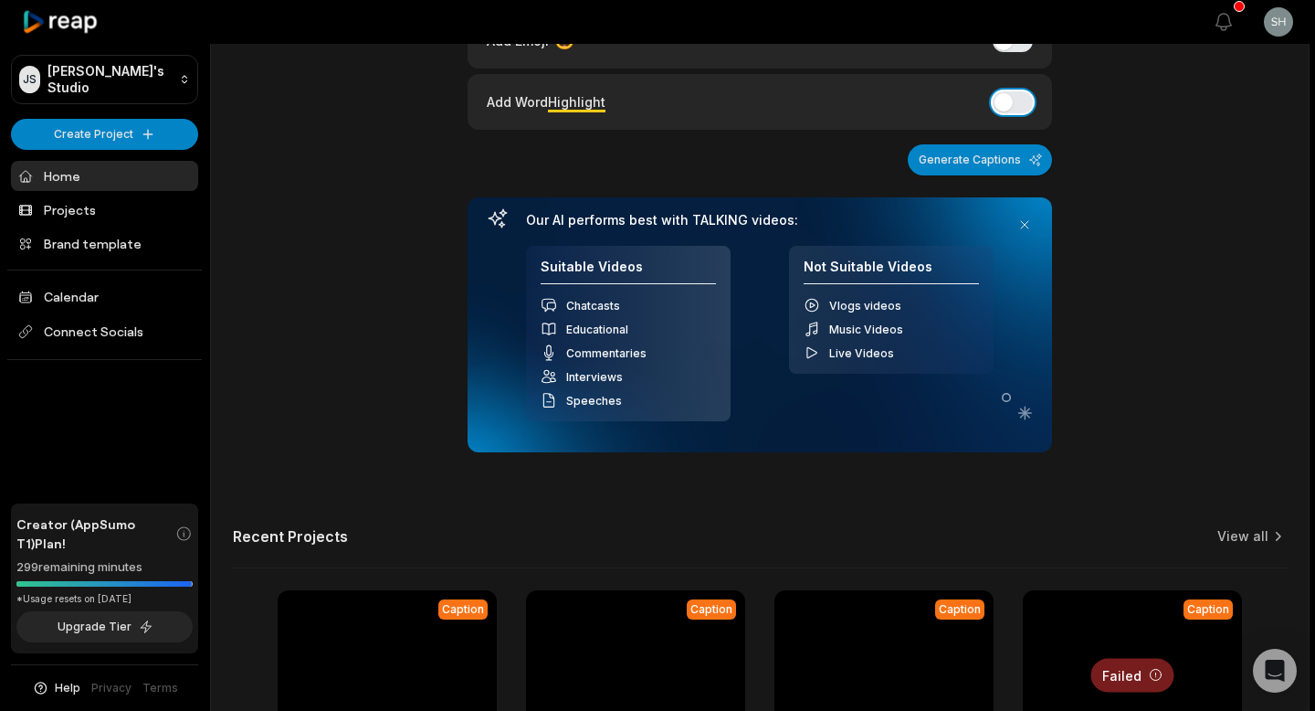
scroll to position [320, 0]
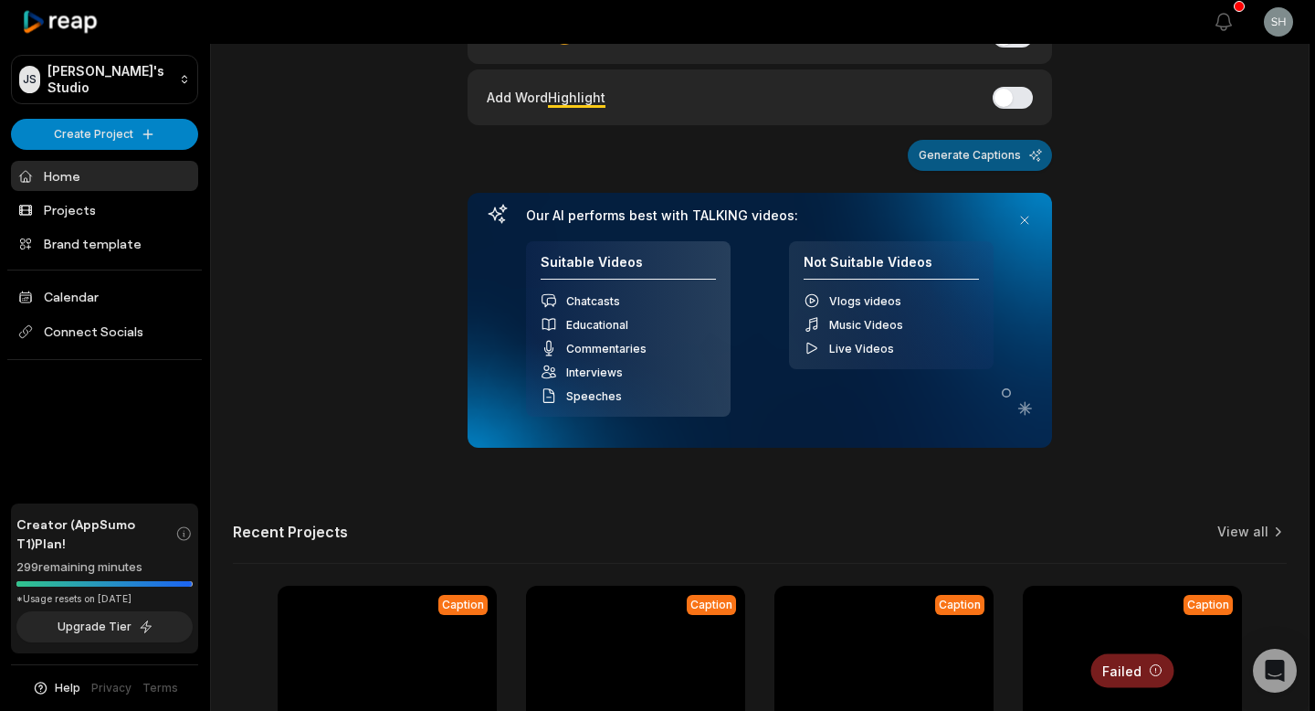
click at [995, 159] on button "Generate Captions" at bounding box center [980, 155] width 144 height 31
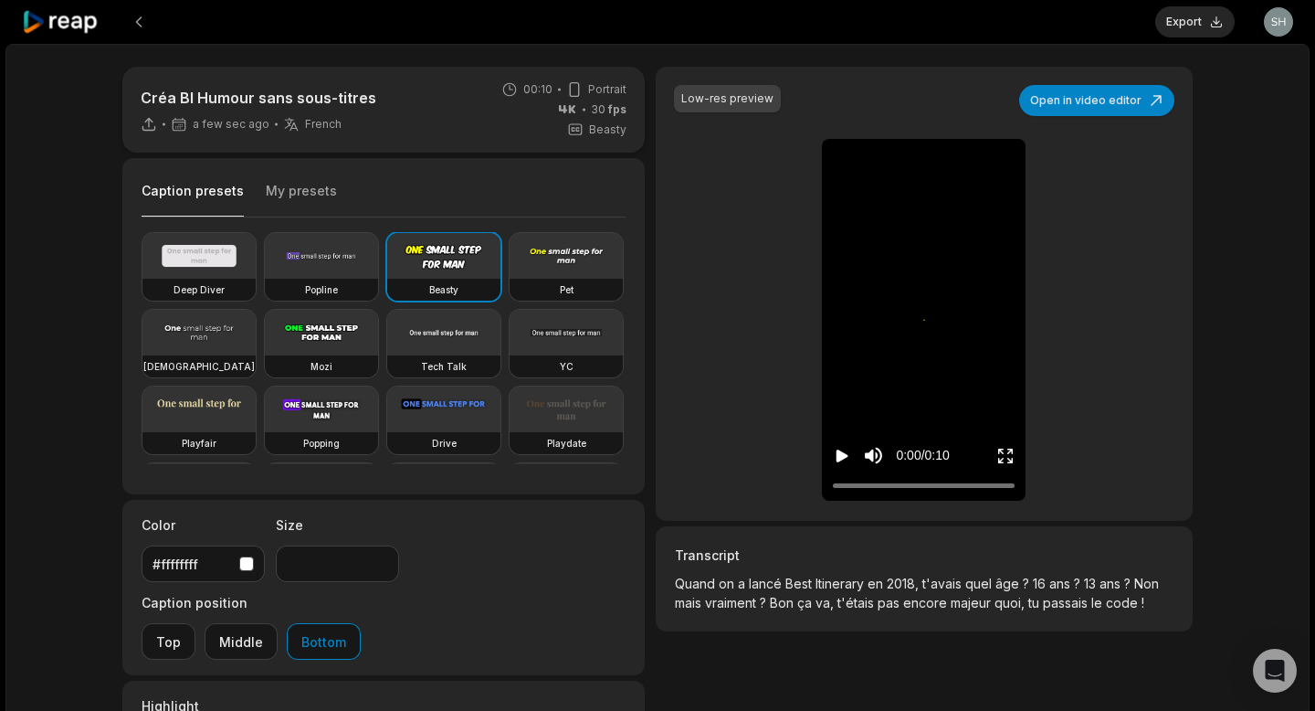
click at [843, 462] on icon "Play video" at bounding box center [842, 456] width 18 height 18
click at [1138, 105] on button "Open in video editor" at bounding box center [1096, 100] width 155 height 31
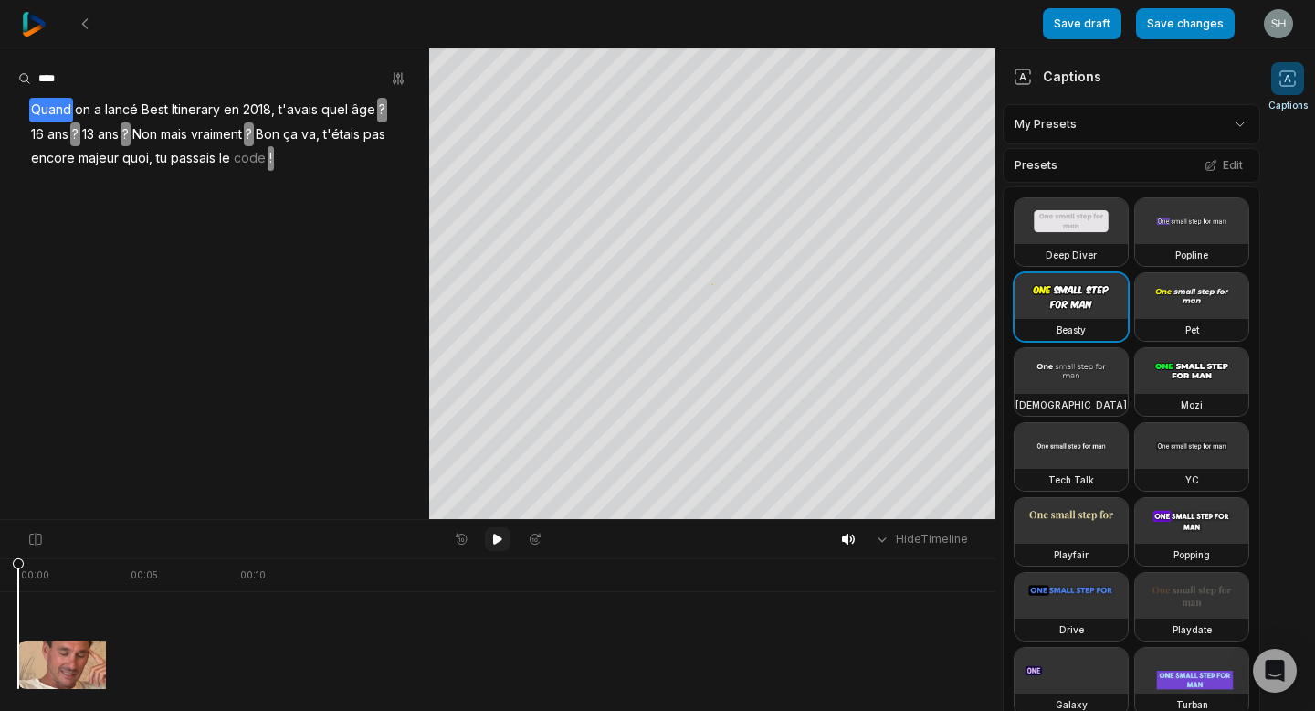
click at [494, 535] on icon at bounding box center [497, 538] width 9 height 11
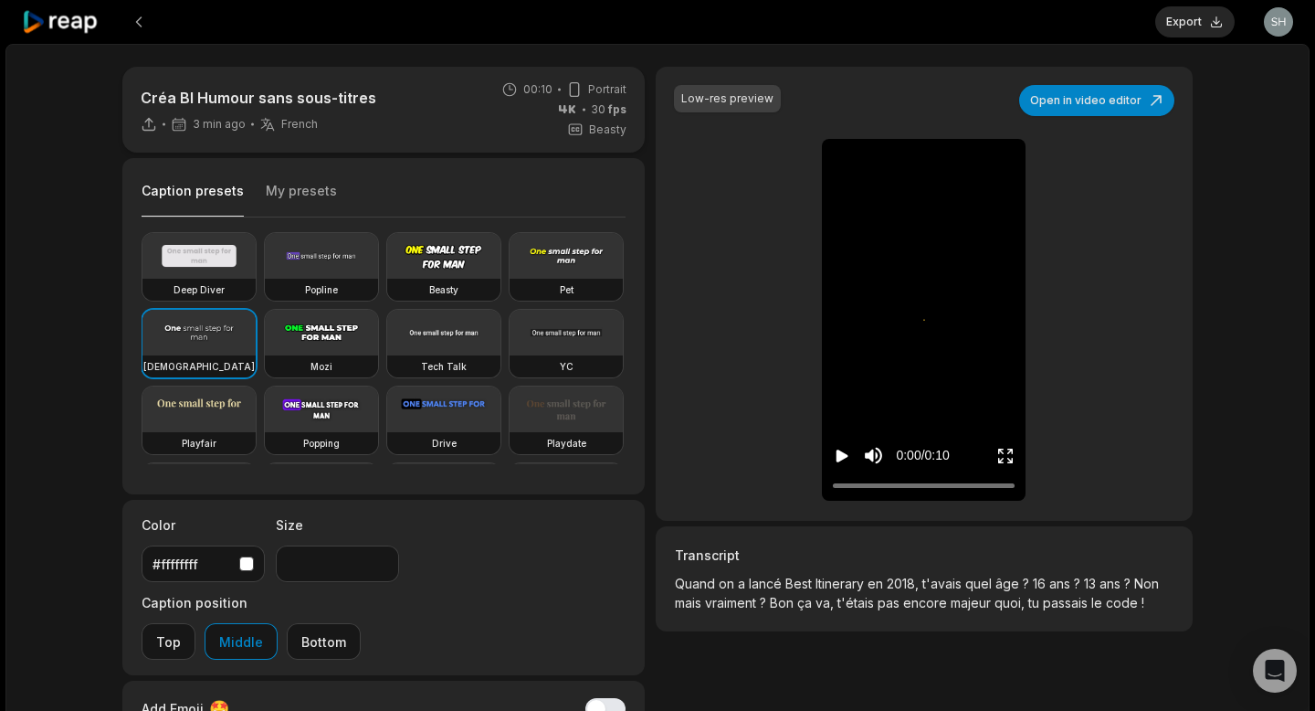
click at [841, 447] on icon "Play video" at bounding box center [842, 456] width 18 height 18
click at [144, 23] on button at bounding box center [138, 21] width 33 height 33
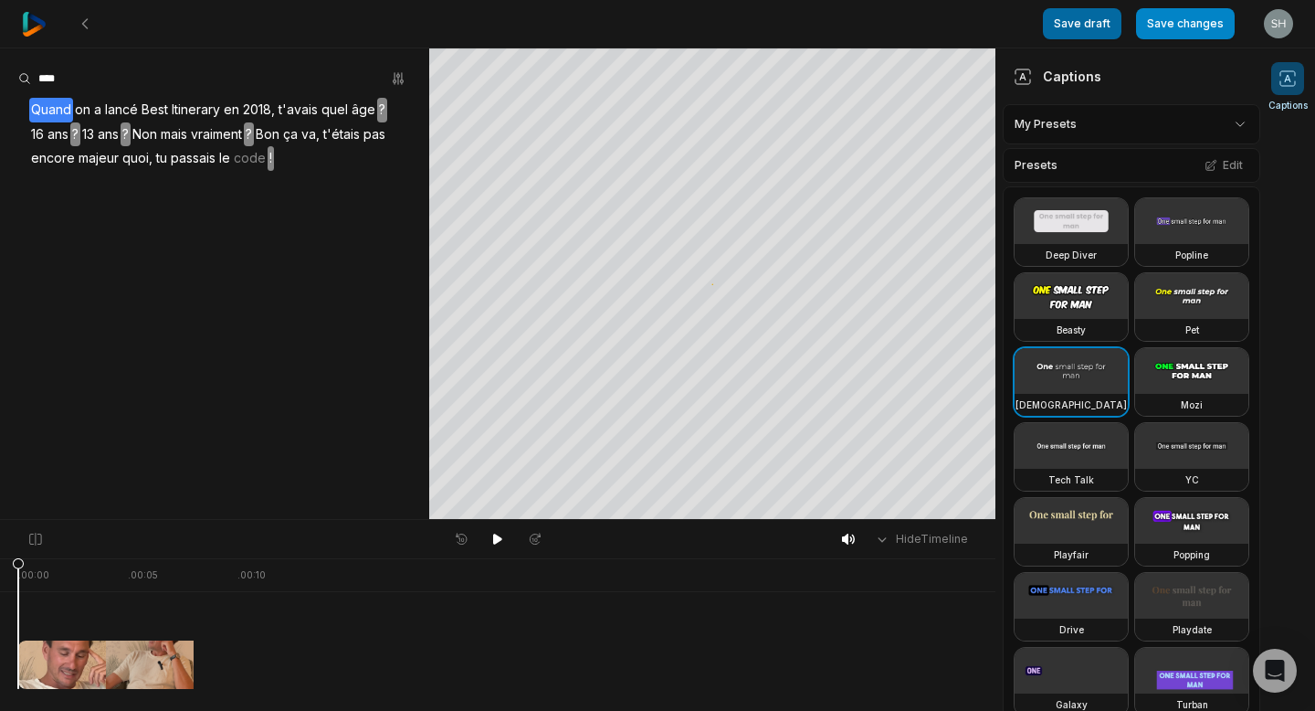
click at [86, 17] on icon at bounding box center [85, 23] width 15 height 15
click at [1096, 26] on button "Save draft" at bounding box center [1082, 23] width 79 height 31
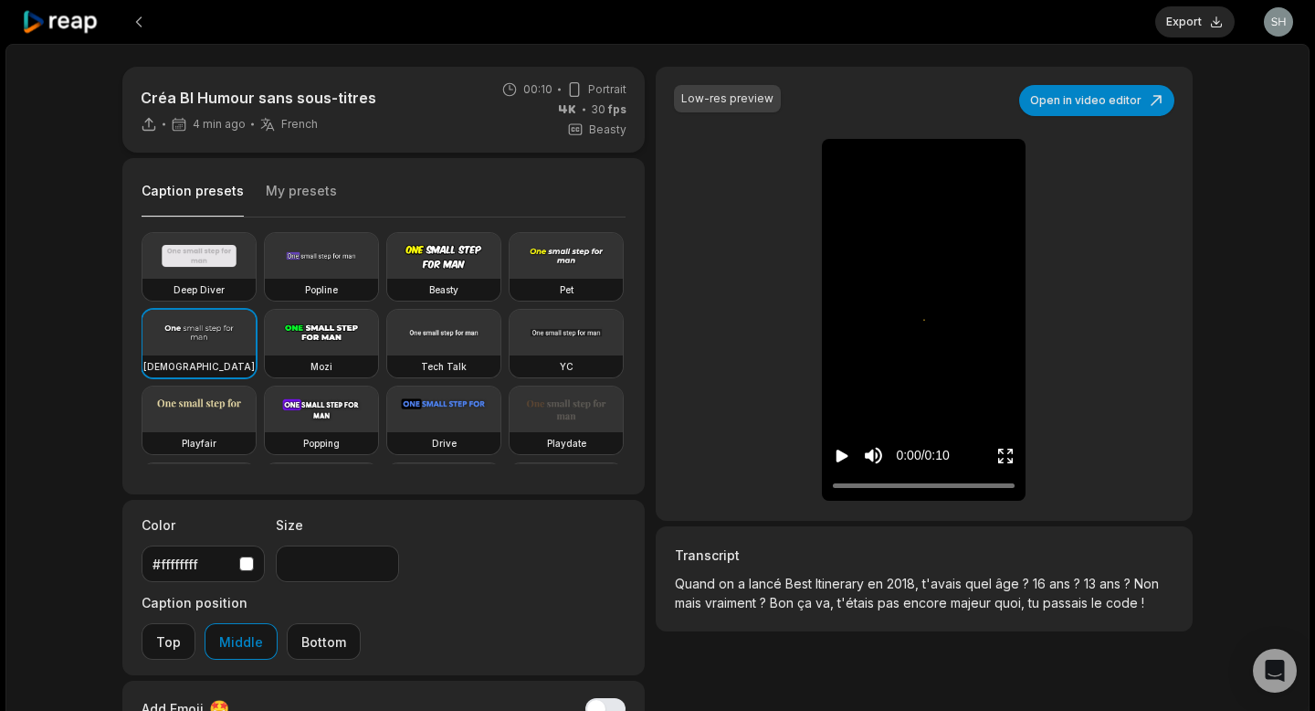
click at [846, 452] on icon "Play video" at bounding box center [842, 456] width 18 height 18
click at [873, 337] on div "⚠️" at bounding box center [924, 320] width 204 height 362
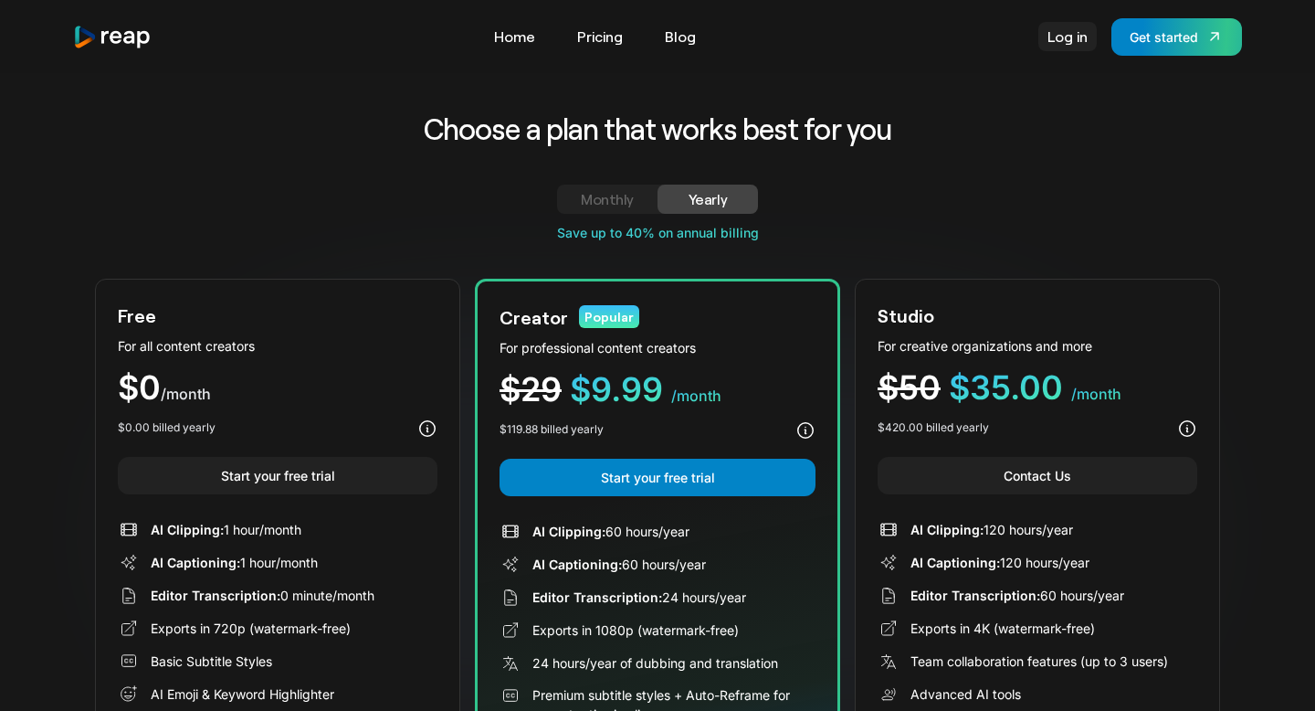
click at [1071, 41] on link "Log in" at bounding box center [1067, 36] width 58 height 29
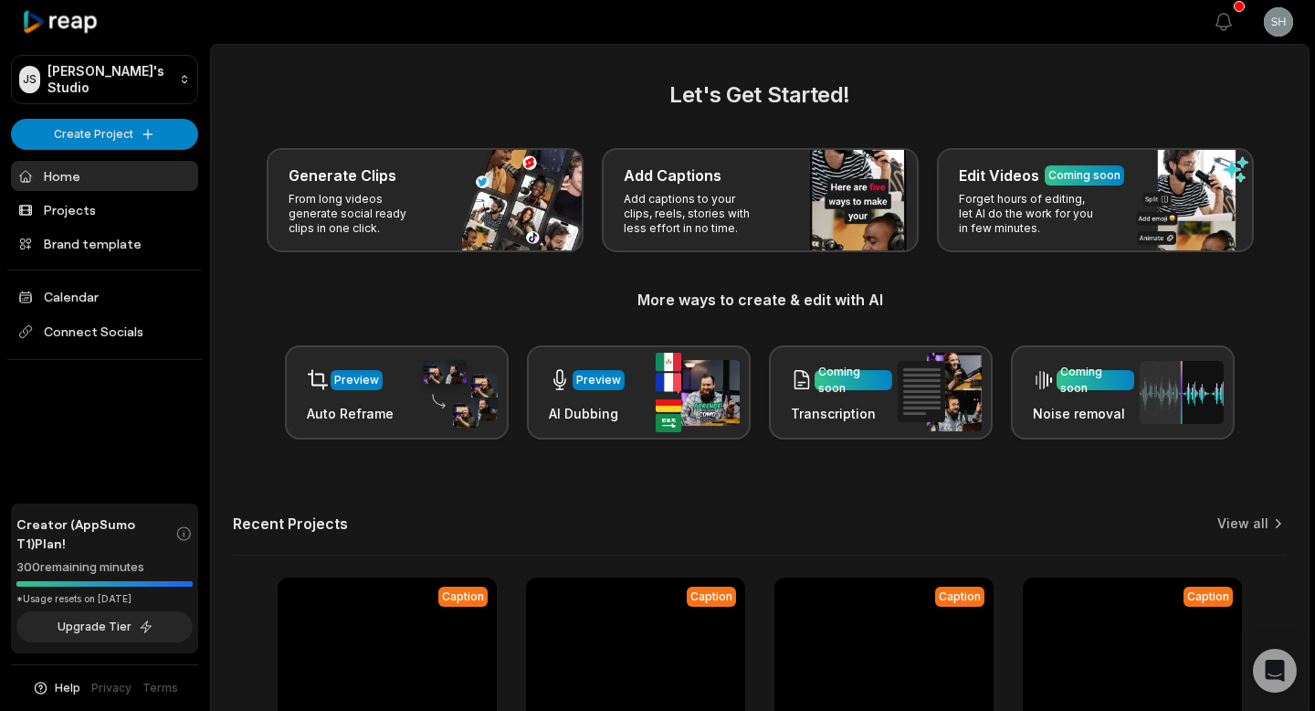
scroll to position [201, 0]
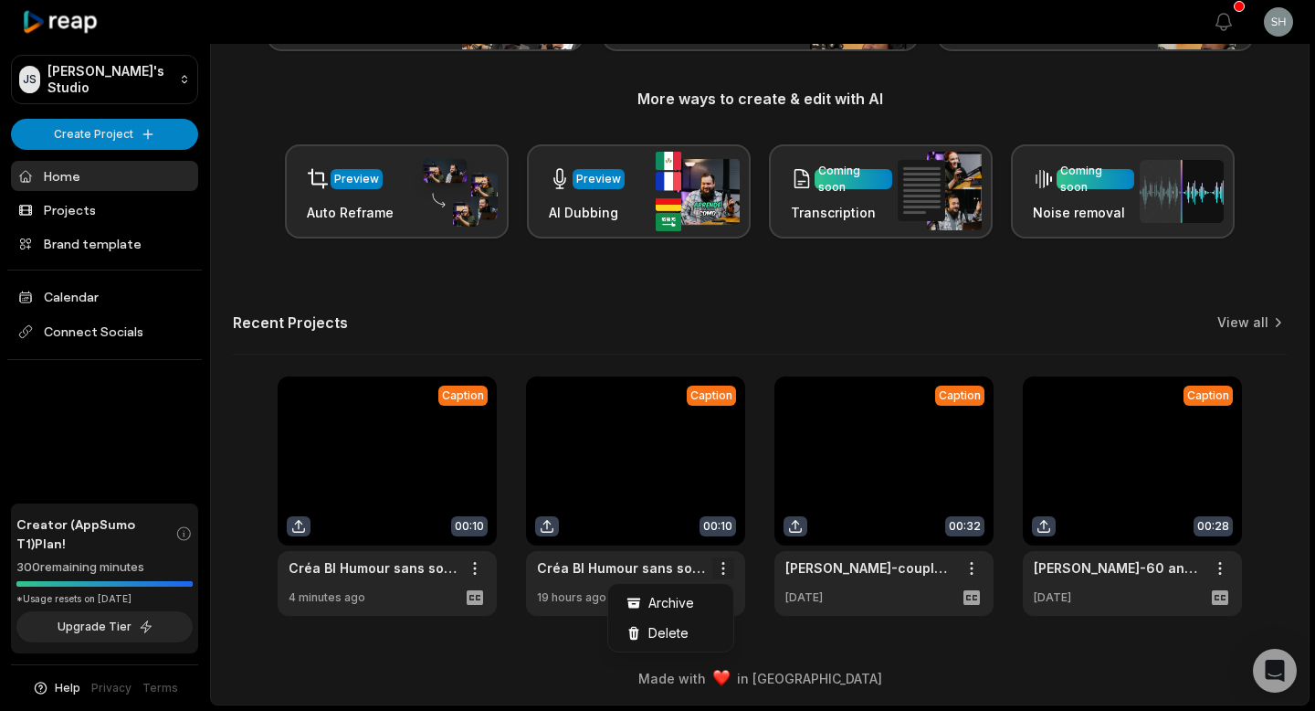
click at [724, 510] on html "JS Julien's Studio Create Project Home Projects Brand template Calendar Connect…" at bounding box center [657, 154] width 1315 height 711
click at [684, 633] on span "Delete" at bounding box center [668, 632] width 40 height 19
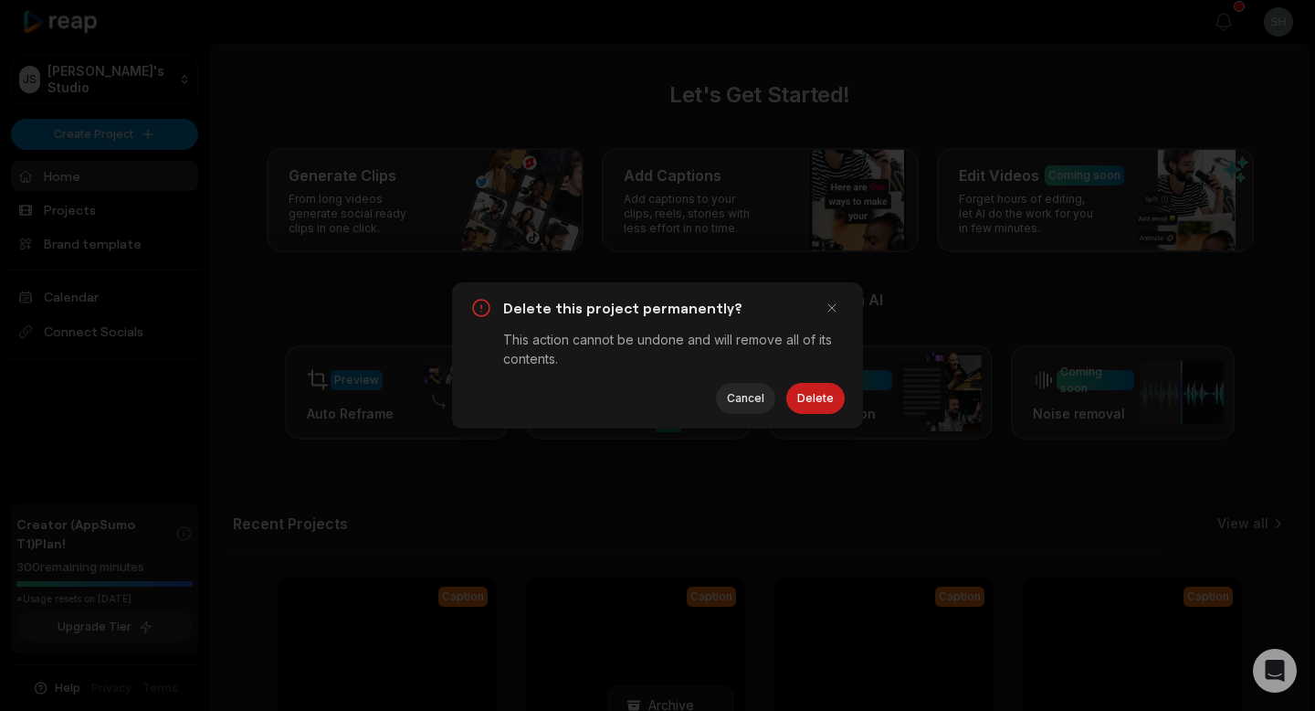
scroll to position [0, 0]
click at [817, 394] on button "Delete" at bounding box center [815, 398] width 58 height 31
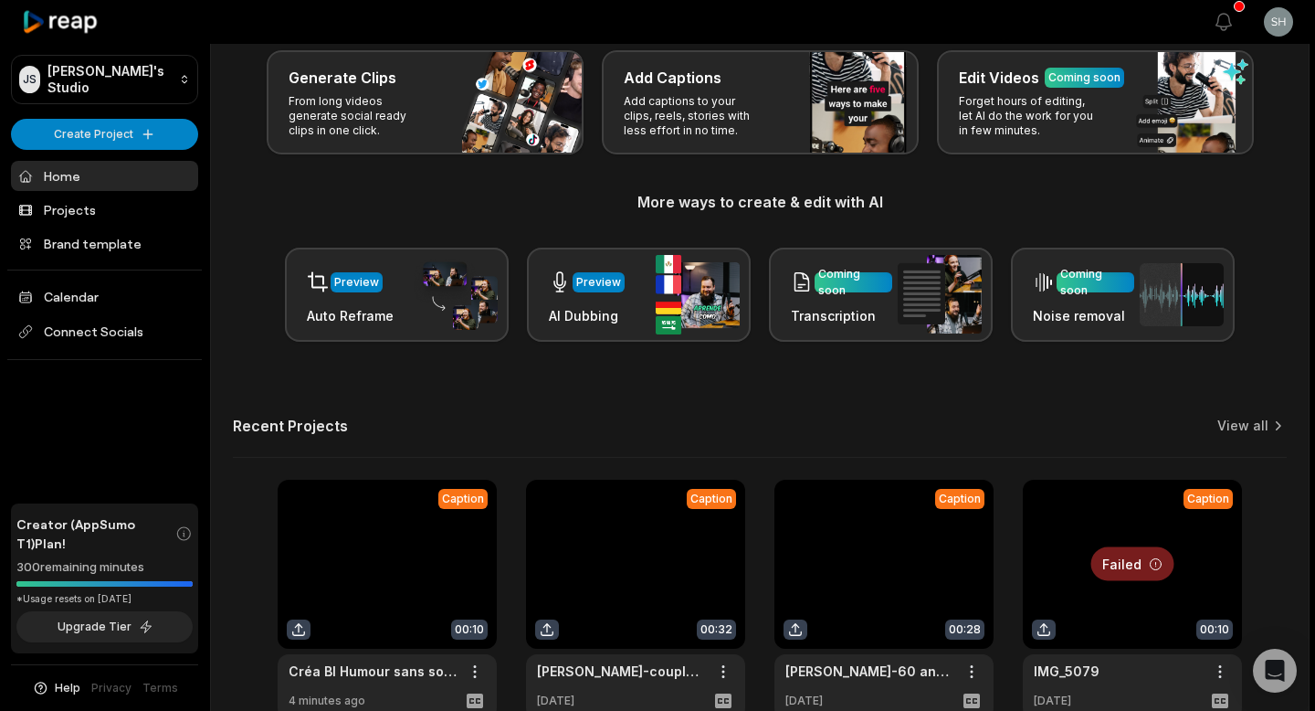
scroll to position [201, 0]
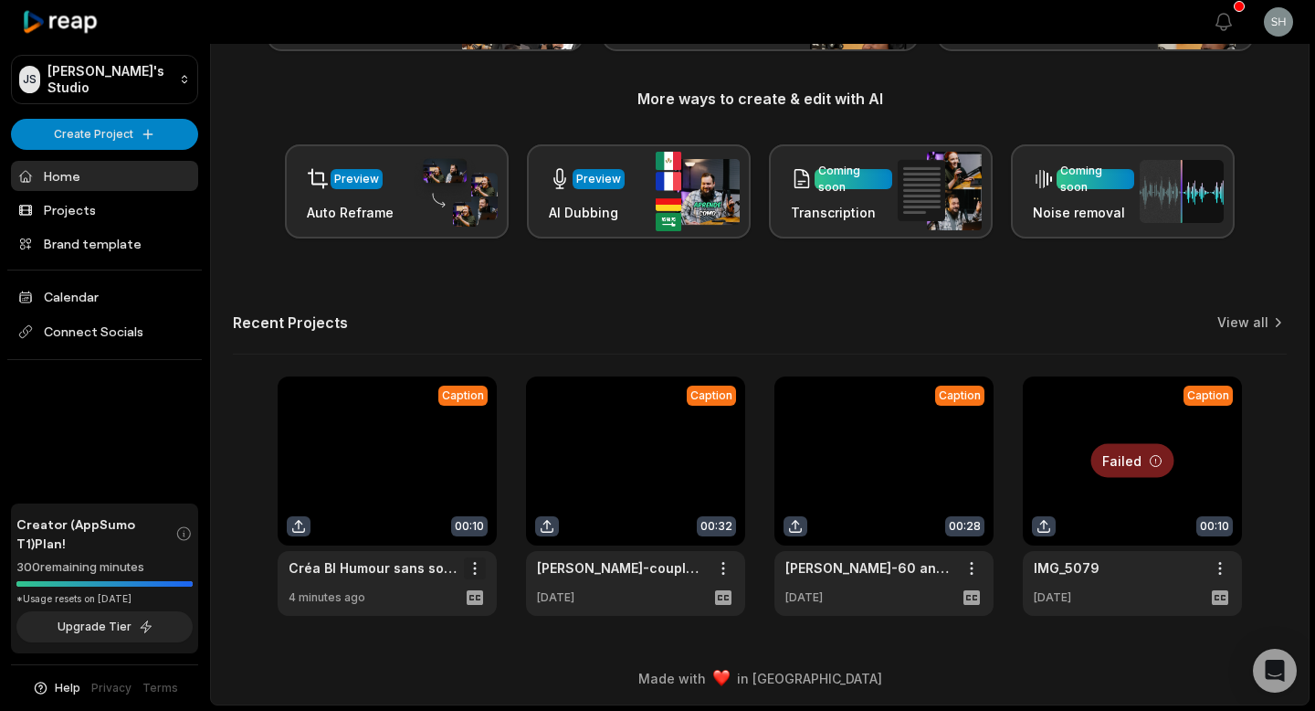
click at [474, 510] on html "JS Julien's Studio Create Project Home Projects Brand template Calendar Connect…" at bounding box center [657, 154] width 1315 height 711
click at [436, 630] on span "Delete" at bounding box center [420, 632] width 40 height 19
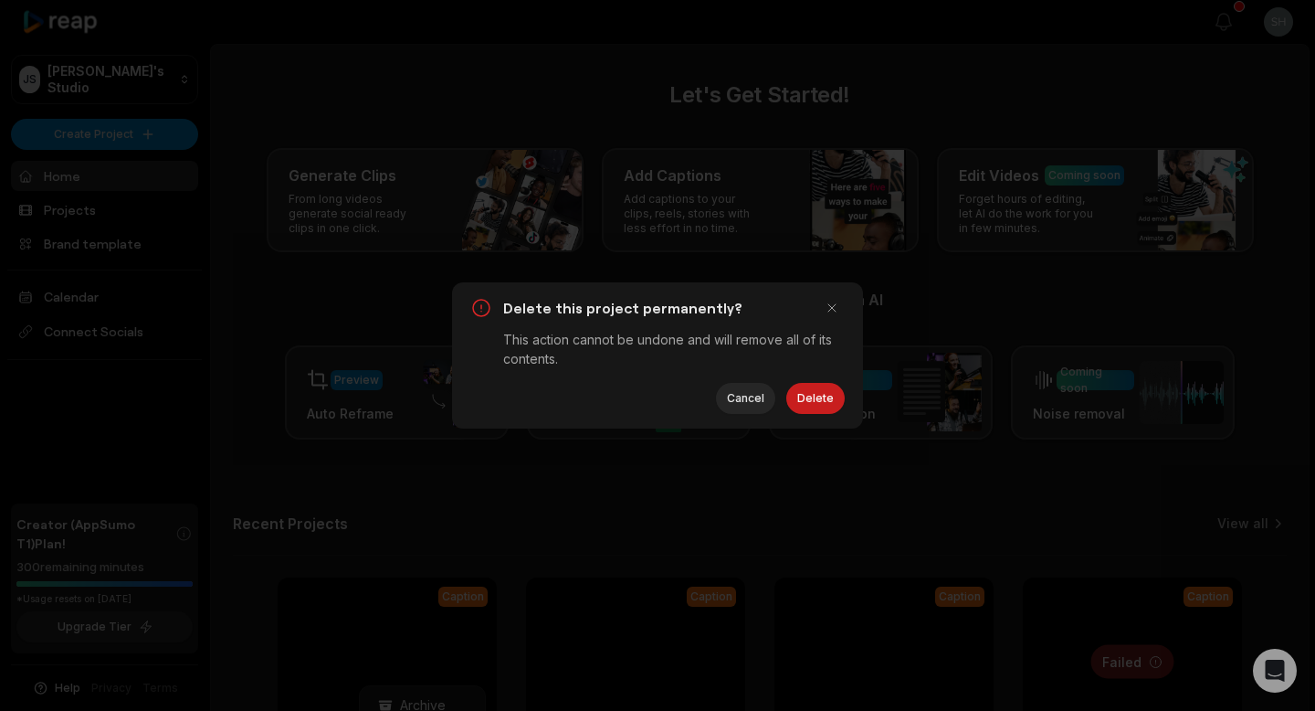
scroll to position [0, 0]
click at [806, 405] on button "Delete" at bounding box center [815, 398] width 58 height 31
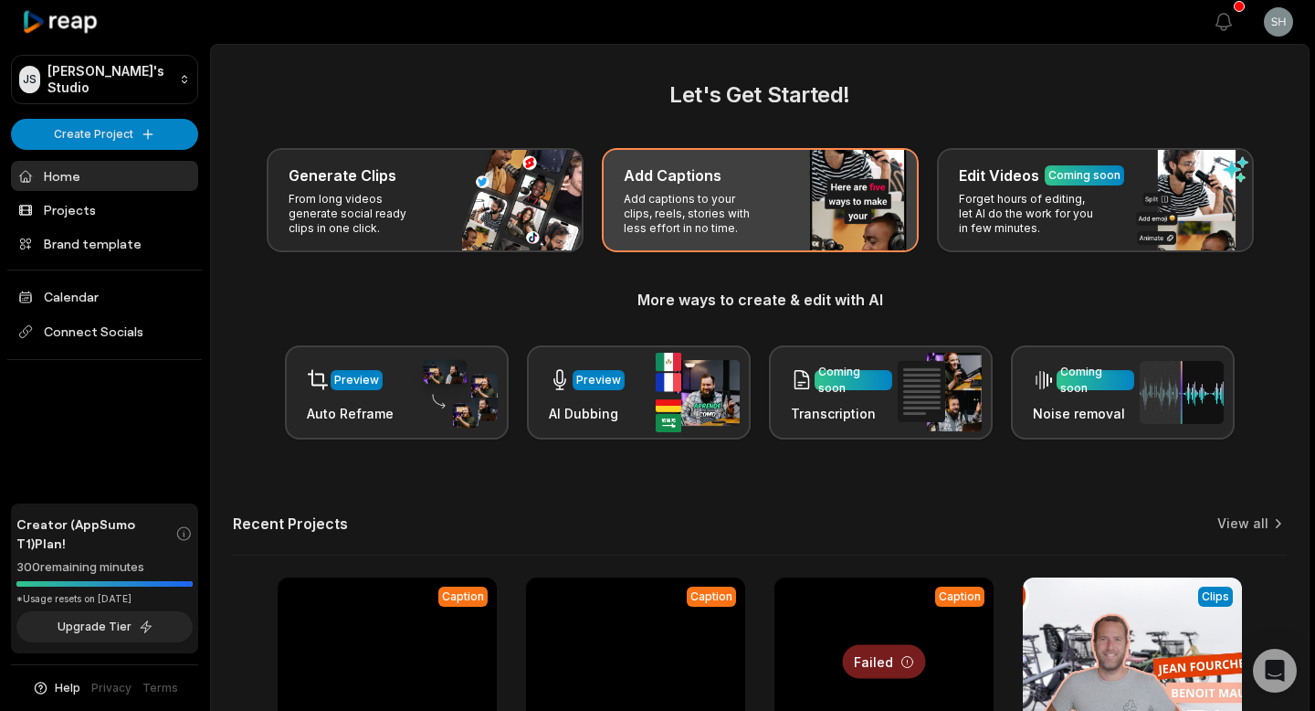
click at [748, 179] on div "Add Captions" at bounding box center [760, 175] width 273 height 22
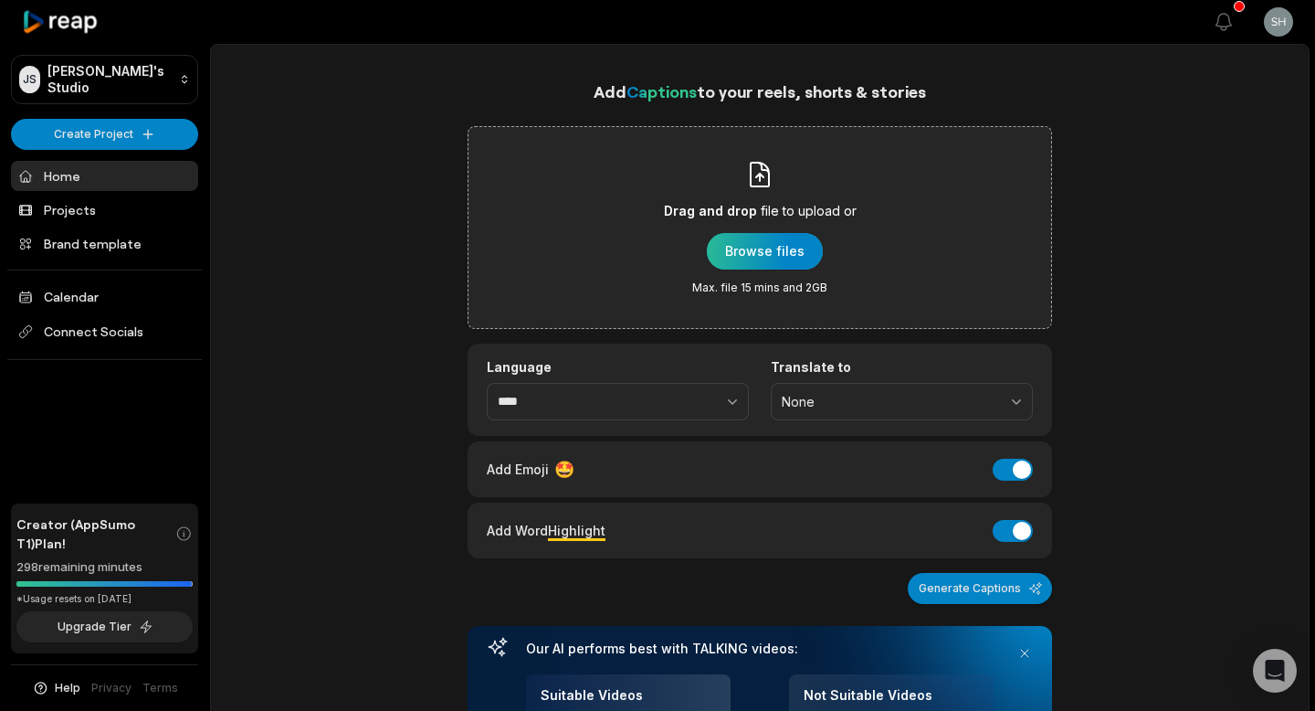
click at [746, 258] on div "button" at bounding box center [765, 251] width 116 height 37
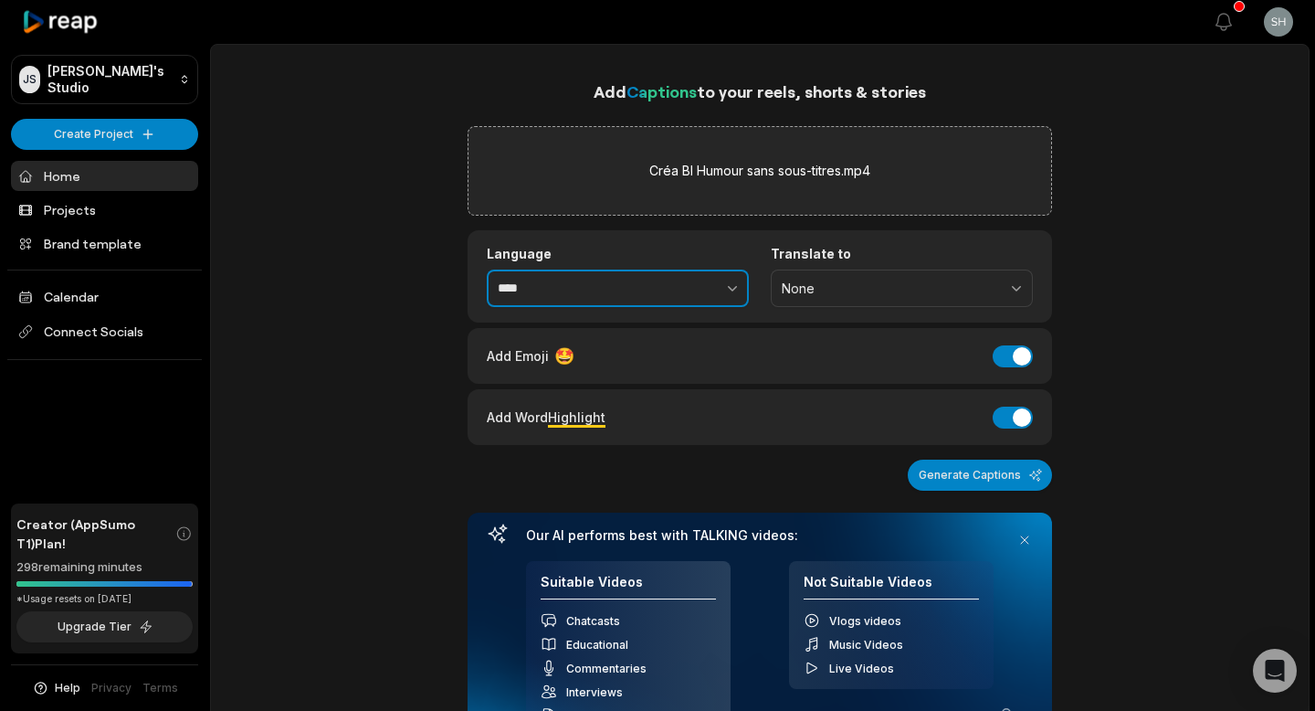
click at [715, 286] on button "button" at bounding box center [693, 288] width 112 height 38
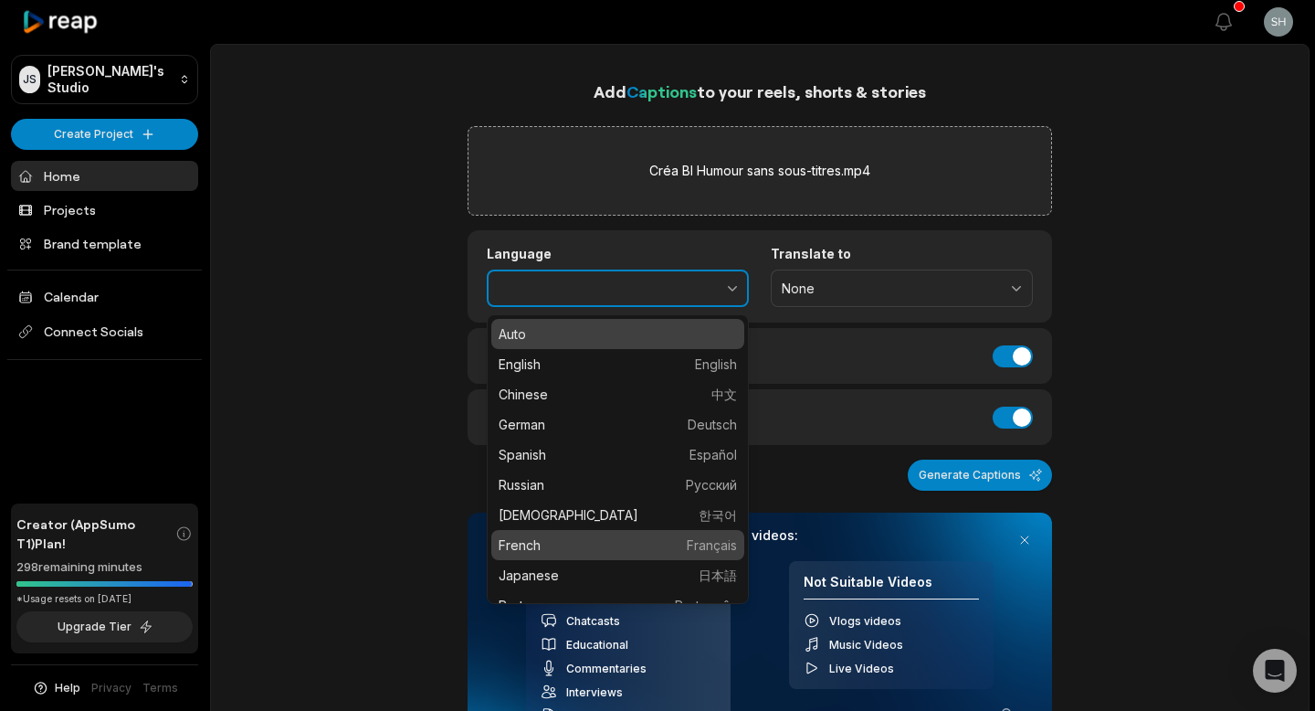
type input "******"
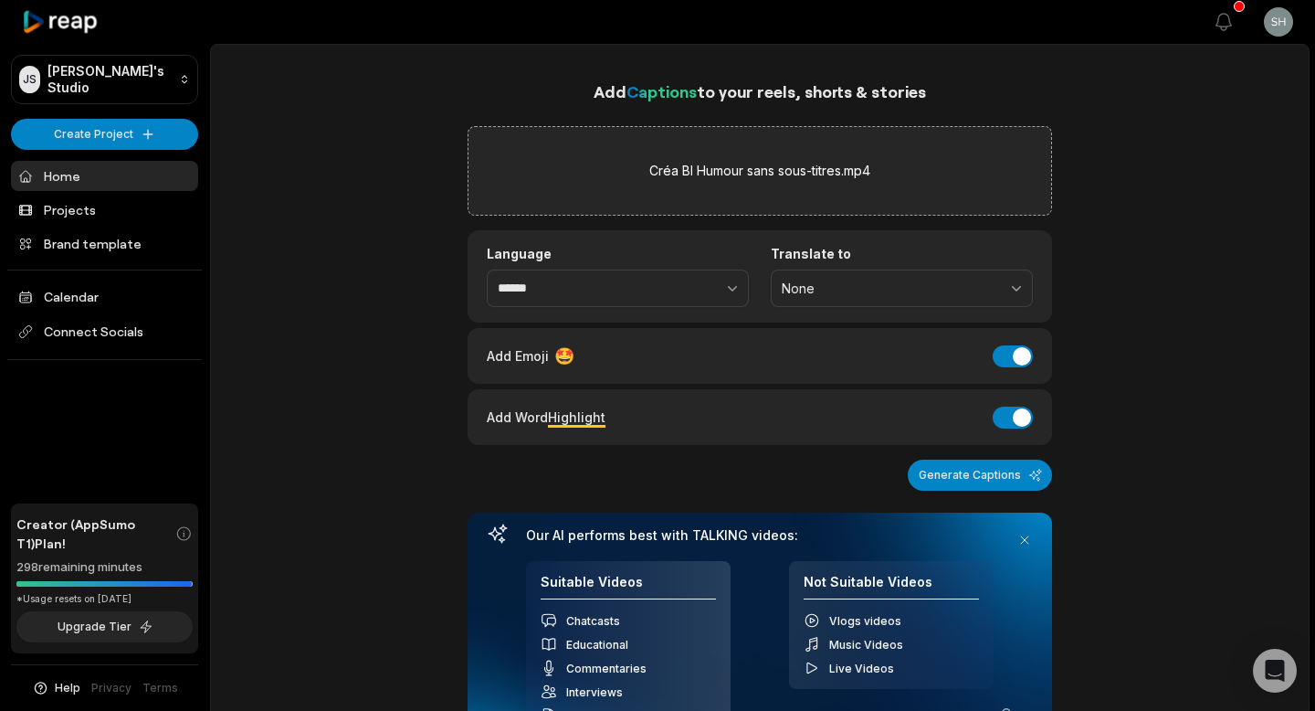
click at [1013, 368] on div "Add Emoji 🤩 Add Emoji" at bounding box center [760, 356] width 585 height 56
click at [1013, 343] on div "Add Emoji 🤩 Add Emoji" at bounding box center [760, 355] width 546 height 25
click at [1013, 354] on button "Add Emoji" at bounding box center [1013, 356] width 40 height 22
click at [1010, 406] on button "Add Word Highlight" at bounding box center [1013, 417] width 40 height 22
click at [991, 480] on button "Generate Captions" at bounding box center [980, 474] width 144 height 31
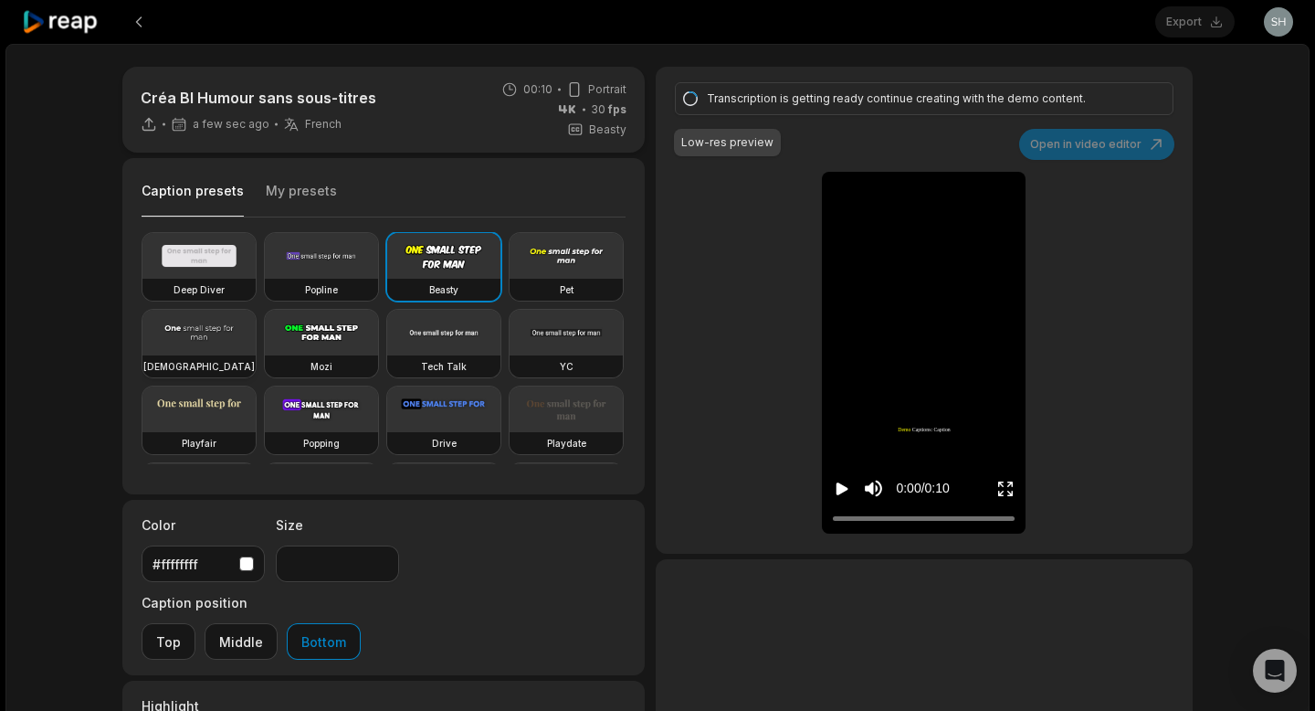
click at [213, 327] on video at bounding box center [198, 333] width 113 height 46
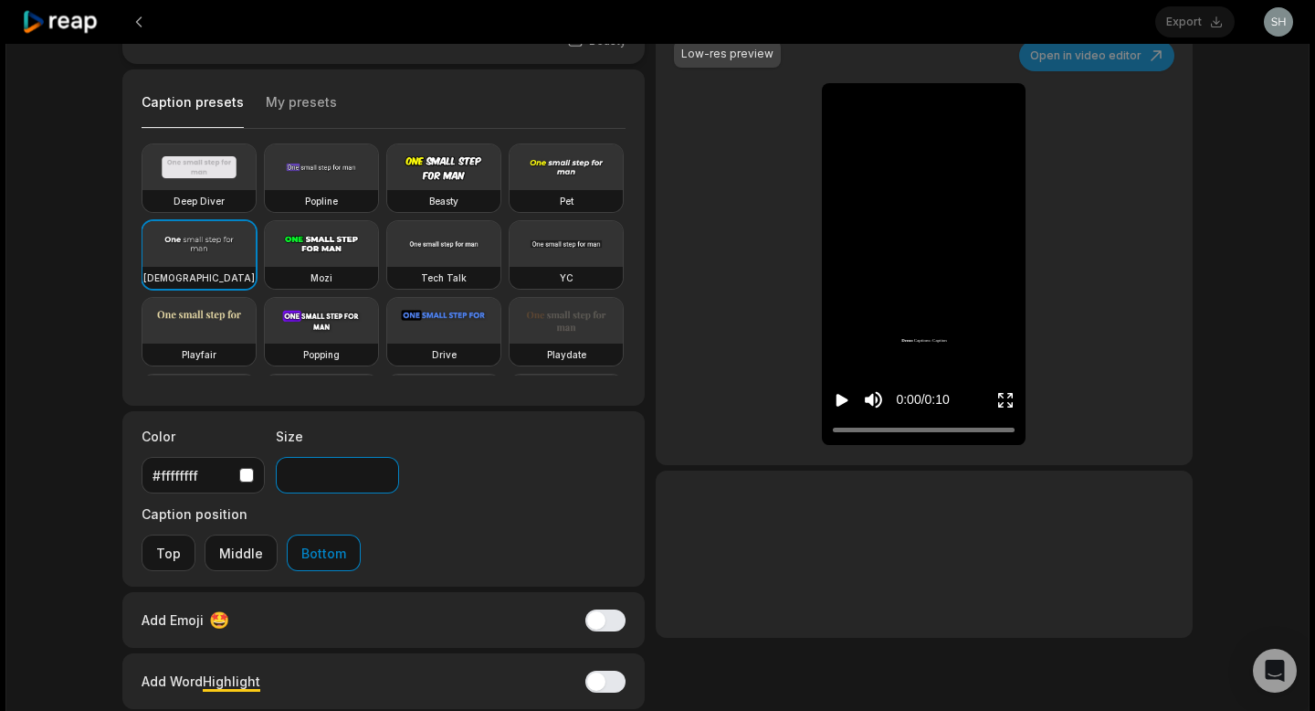
click at [331, 474] on input "**" at bounding box center [337, 475] width 123 height 37
type input "*"
click at [278, 534] on button "Middle" at bounding box center [241, 552] width 73 height 37
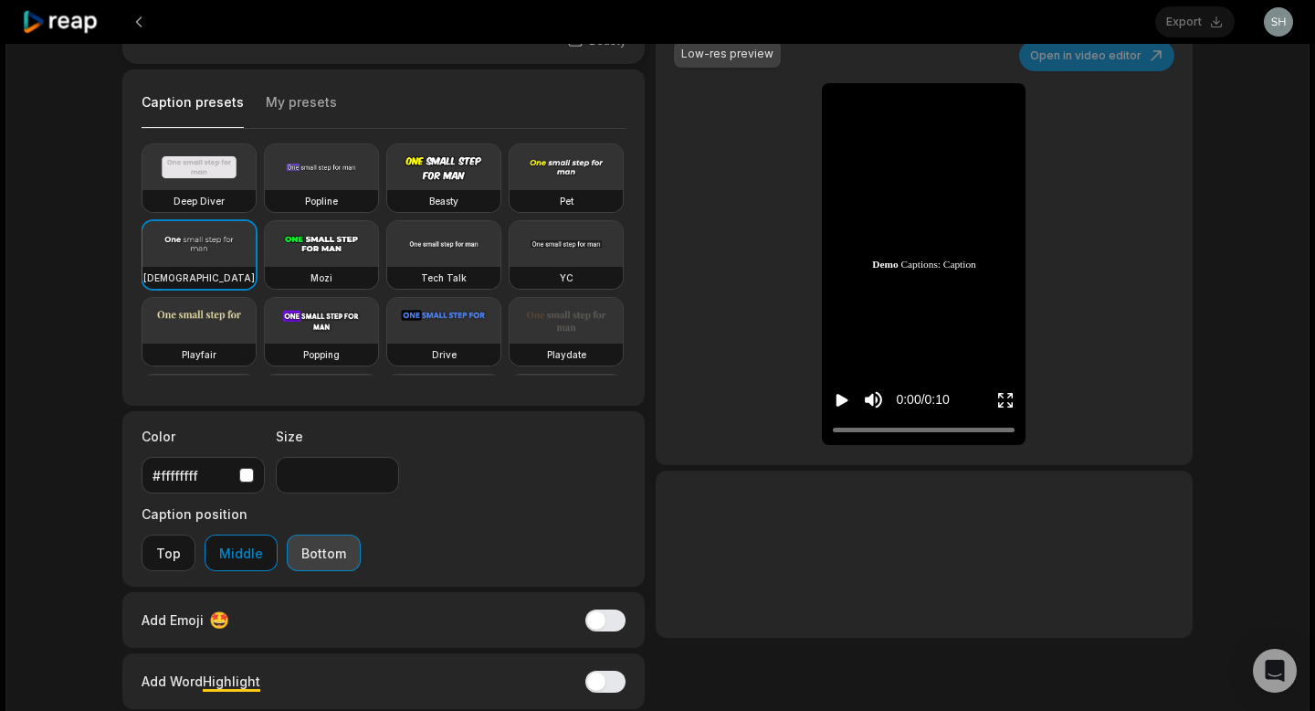
click at [361, 534] on button "Bottom" at bounding box center [324, 552] width 74 height 37
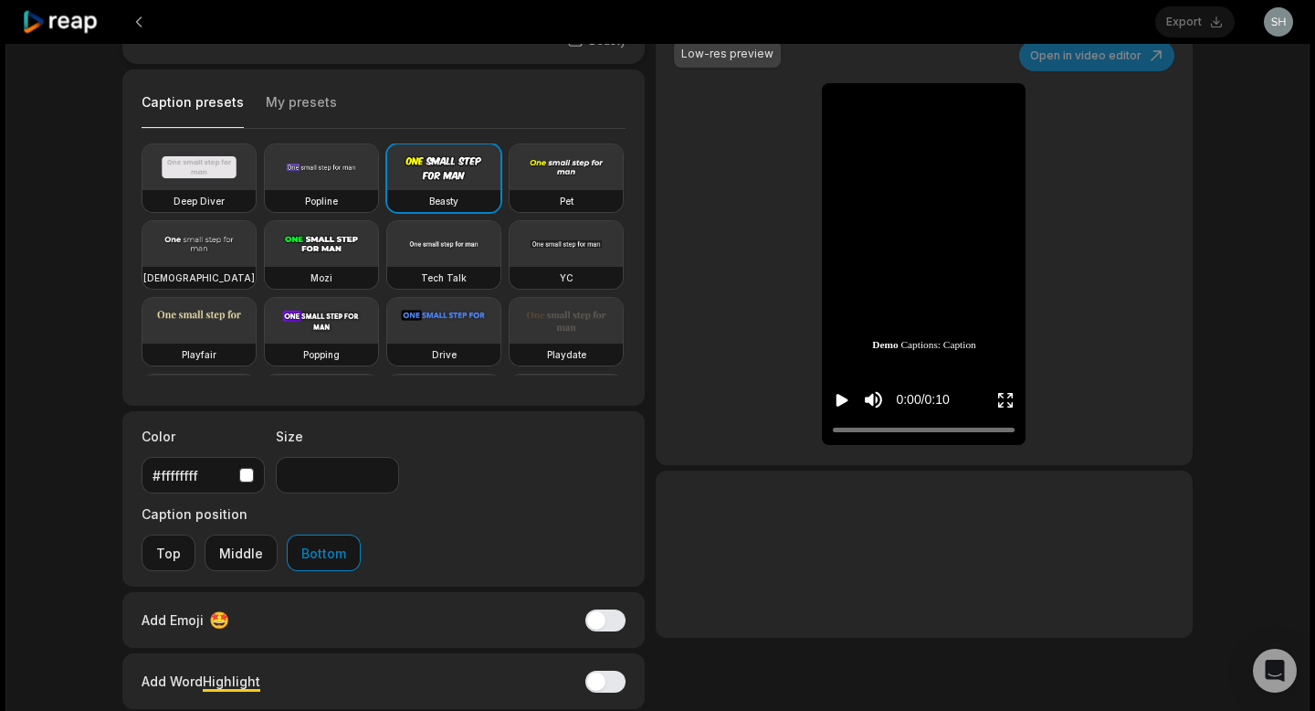
type input "**"
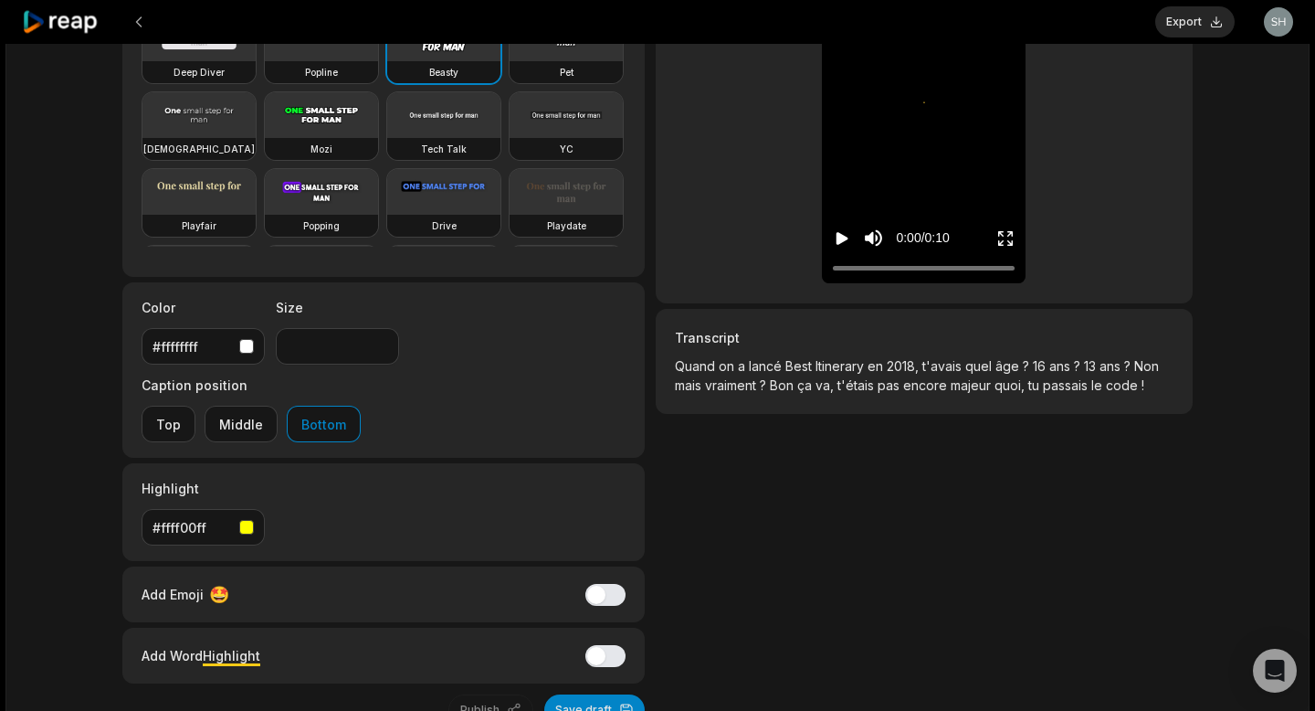
scroll to position [230, 0]
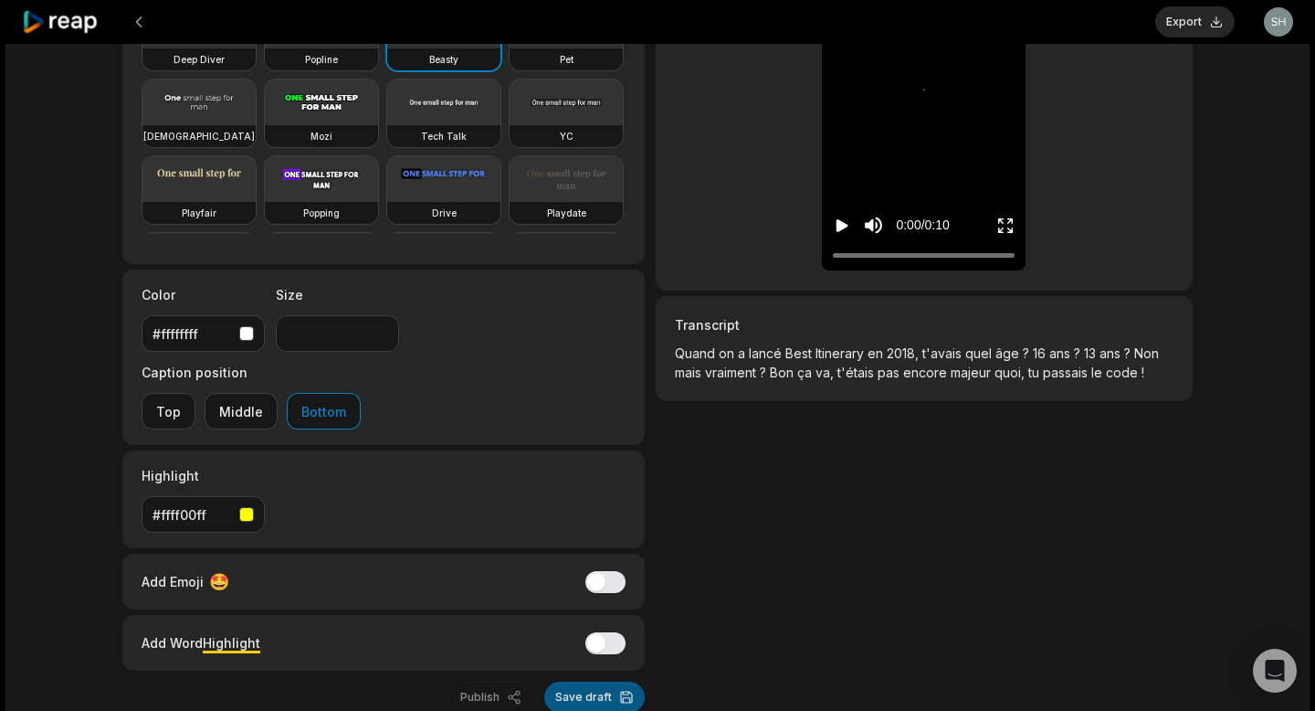
click at [582, 681] on button "Save draft" at bounding box center [594, 696] width 100 height 31
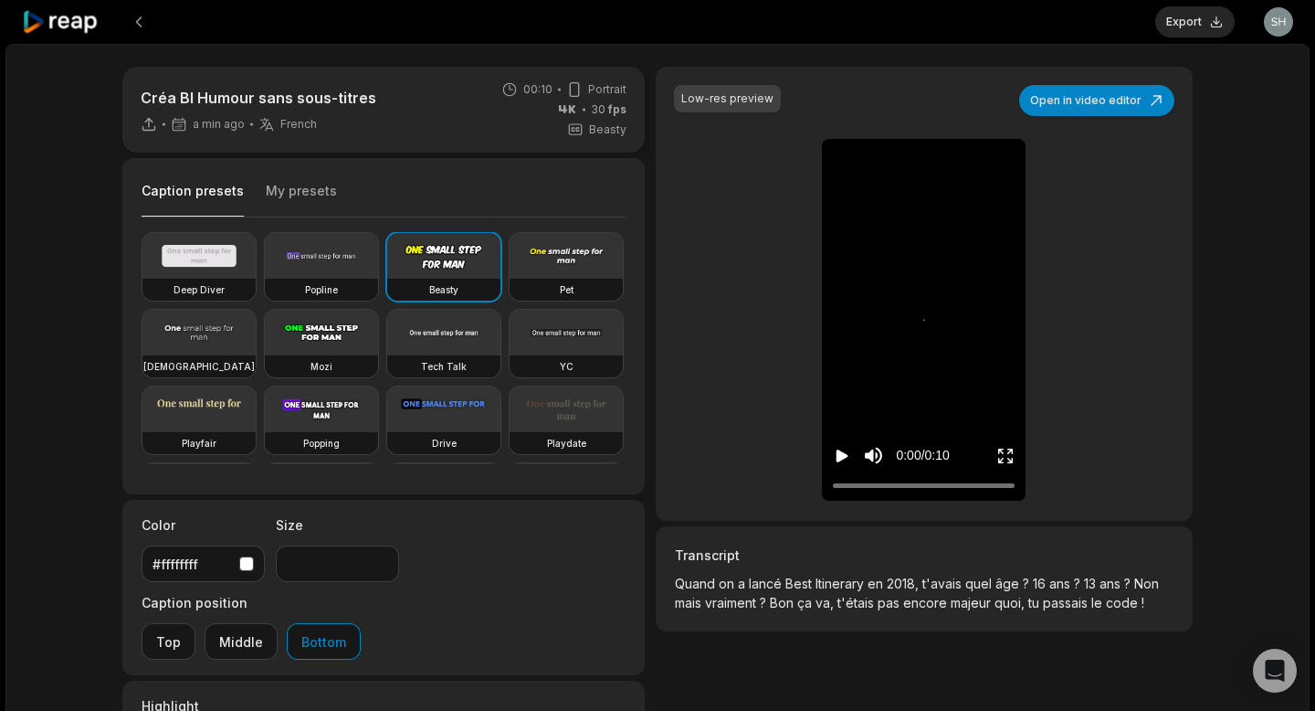
click at [840, 452] on icon "Play video" at bounding box center [843, 455] width 12 height 13
click at [213, 325] on video at bounding box center [198, 333] width 113 height 46
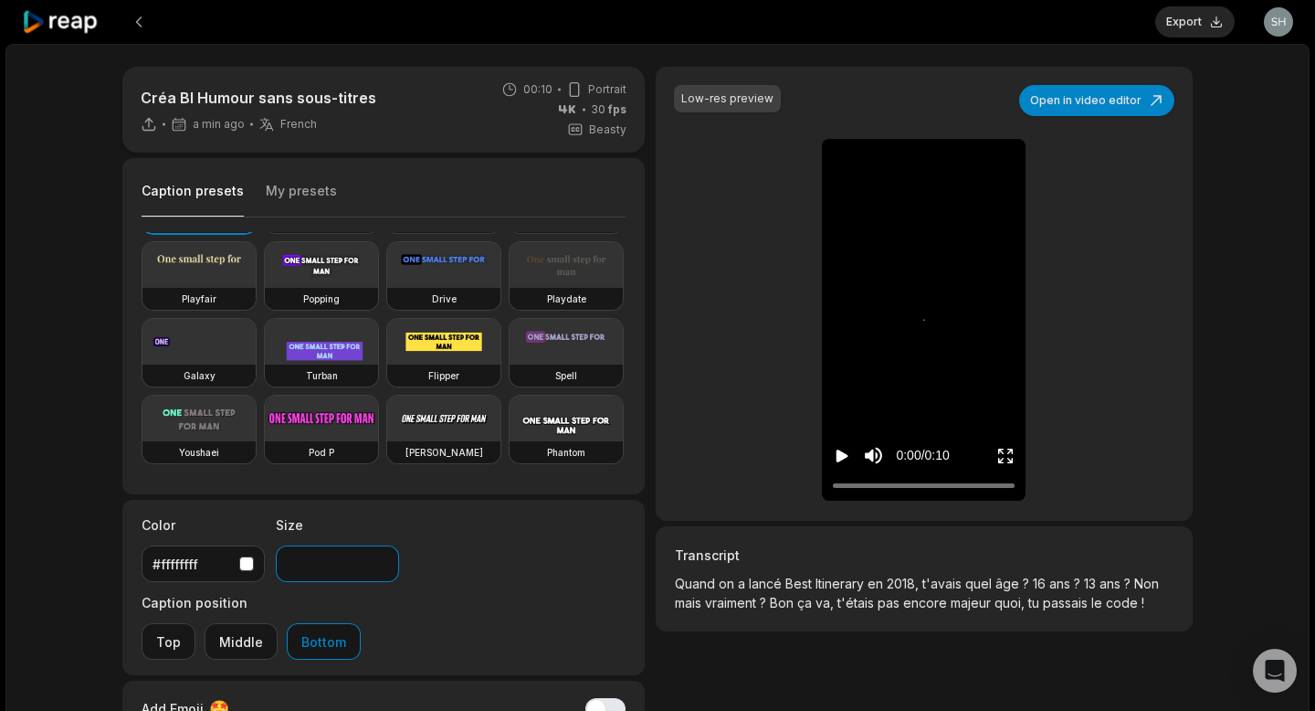
click at [309, 555] on input "**" at bounding box center [337, 563] width 123 height 37
type input "*"
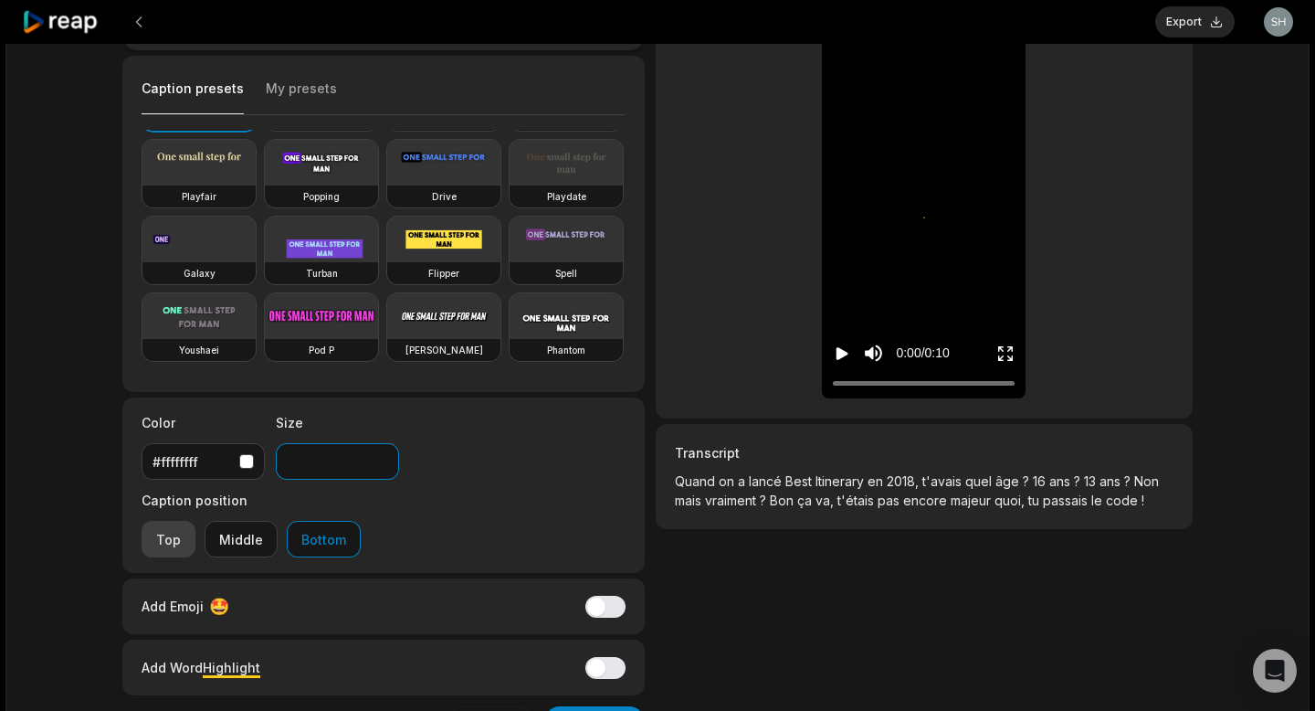
scroll to position [151, 0]
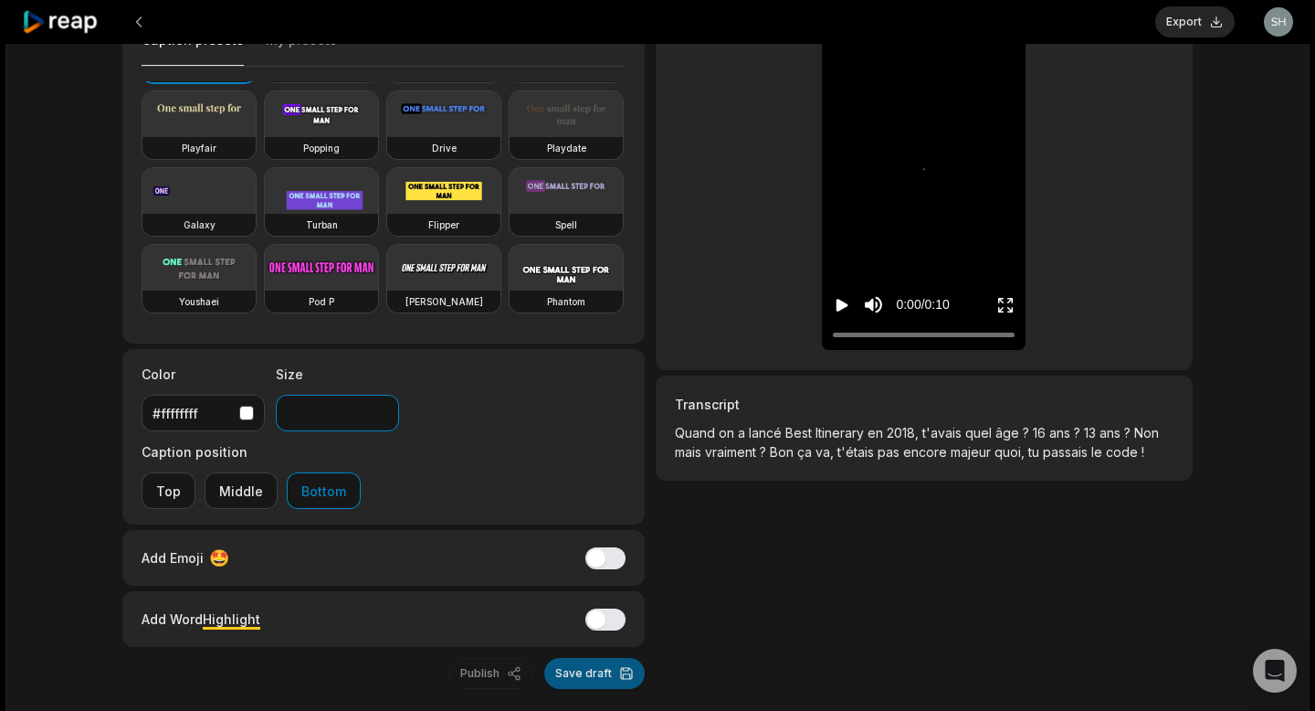
type input "***"
click at [592, 658] on button "Save draft" at bounding box center [594, 673] width 100 height 31
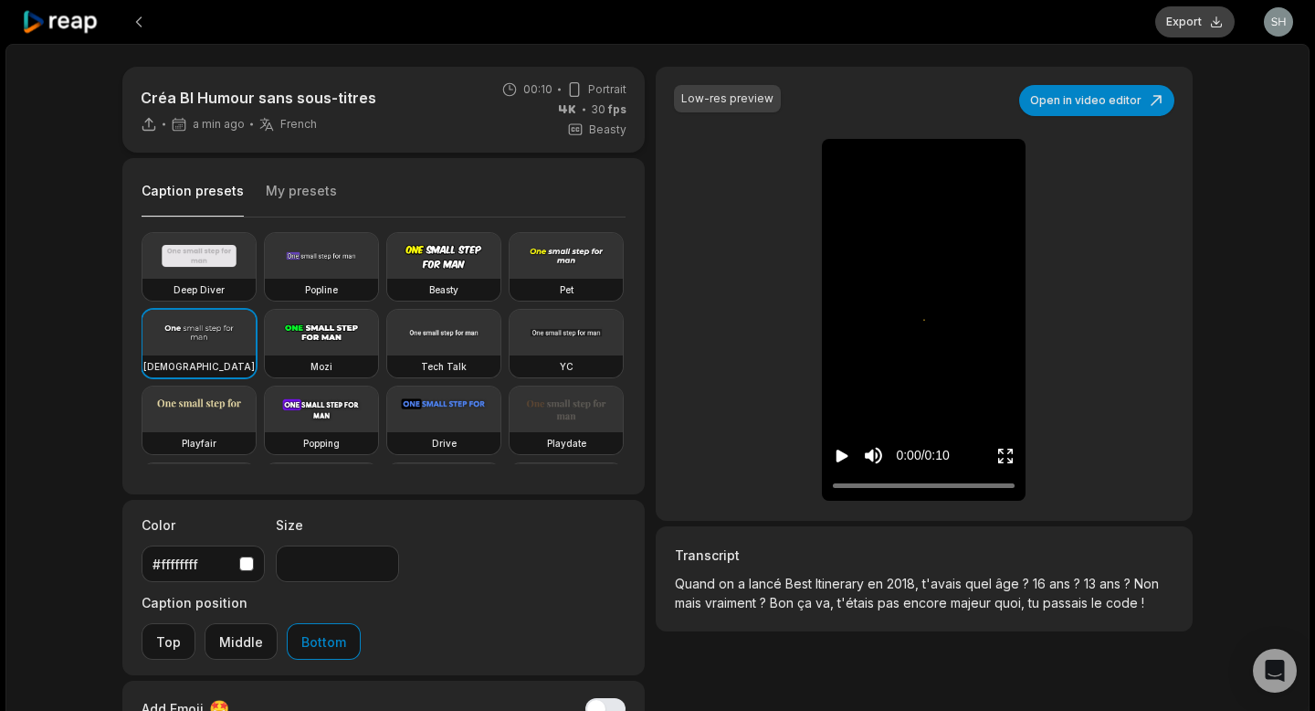
click at [1187, 16] on button "Export" at bounding box center [1194, 21] width 79 height 31
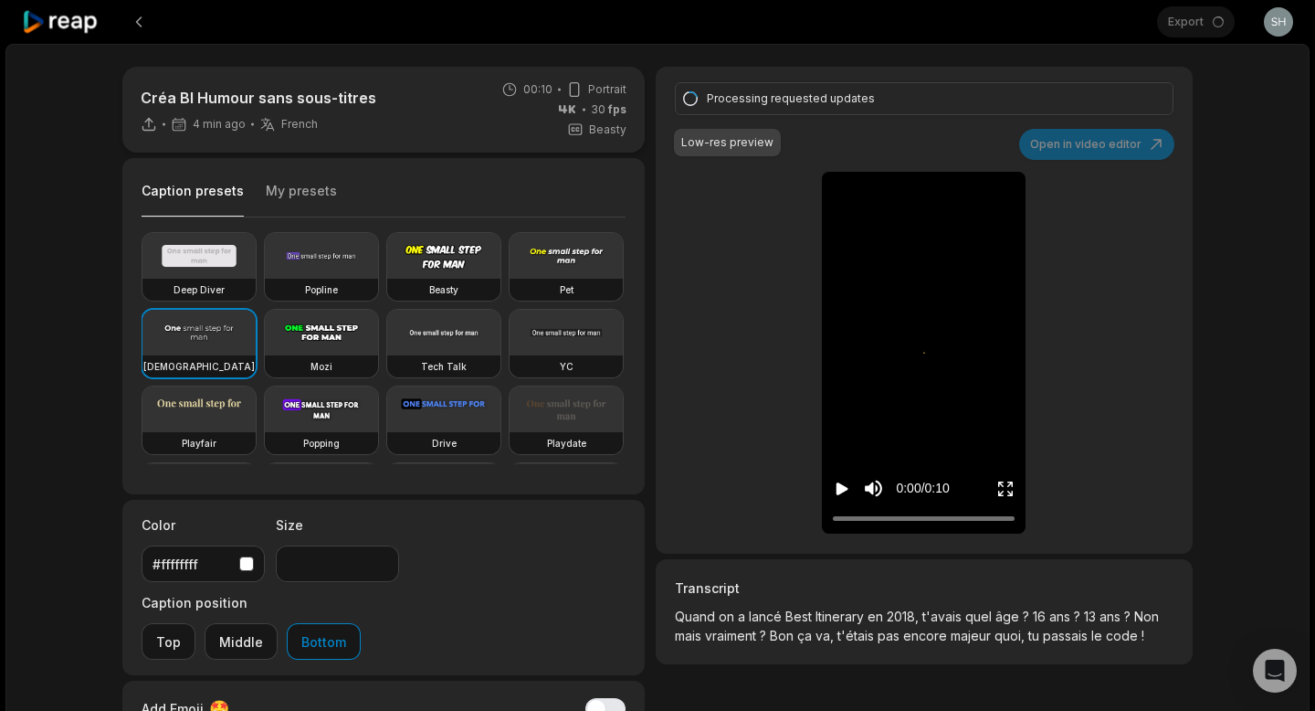
type input "***"
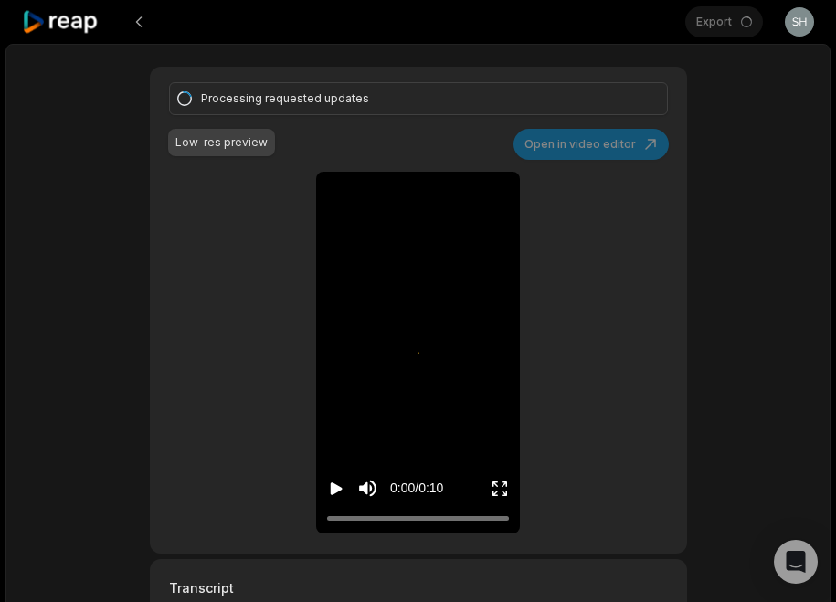
type input "***"
